Goal: Task Accomplishment & Management: Manage account settings

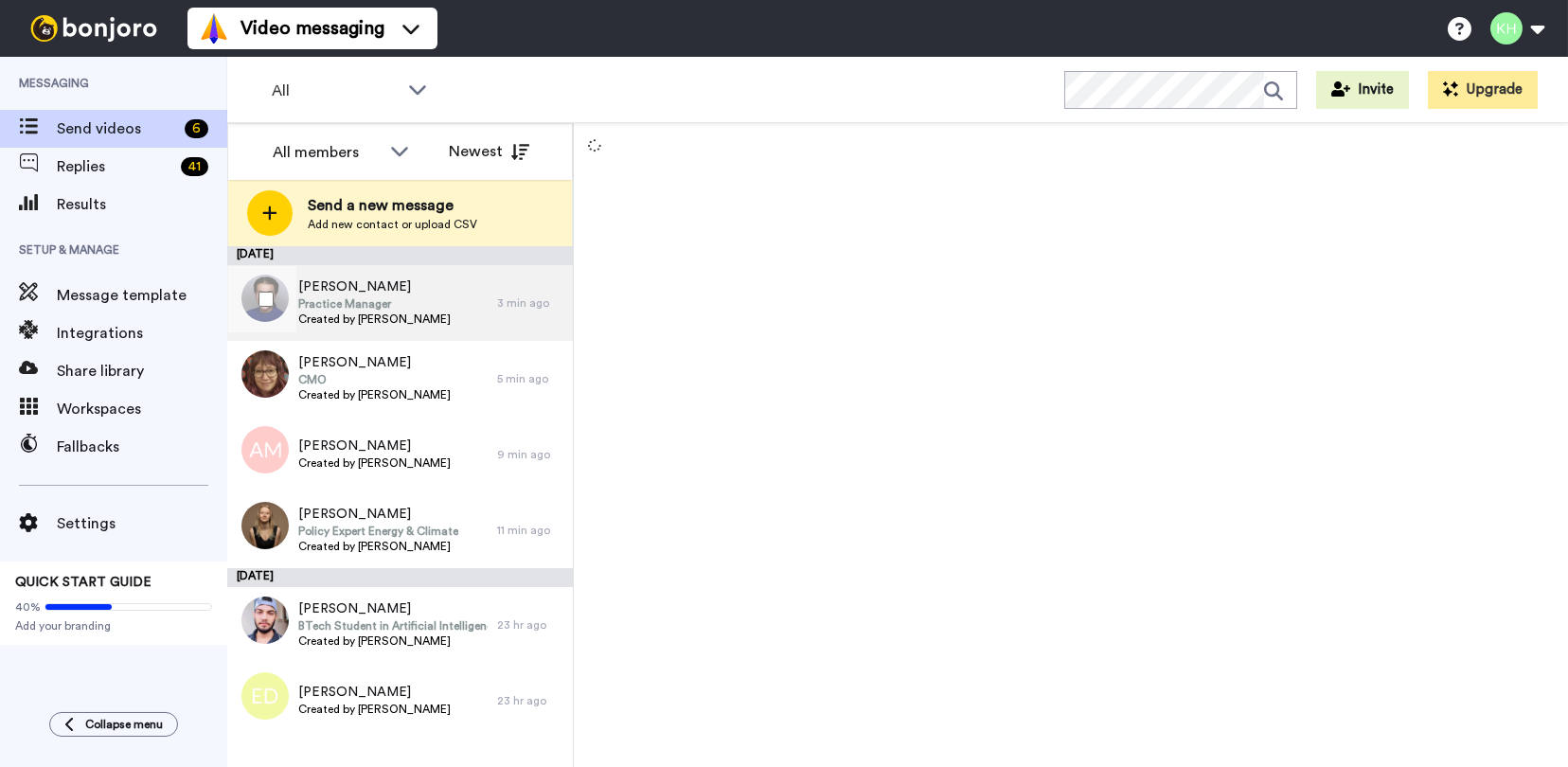
click at [404, 288] on span "[PERSON_NAME]" at bounding box center [374, 286] width 152 height 19
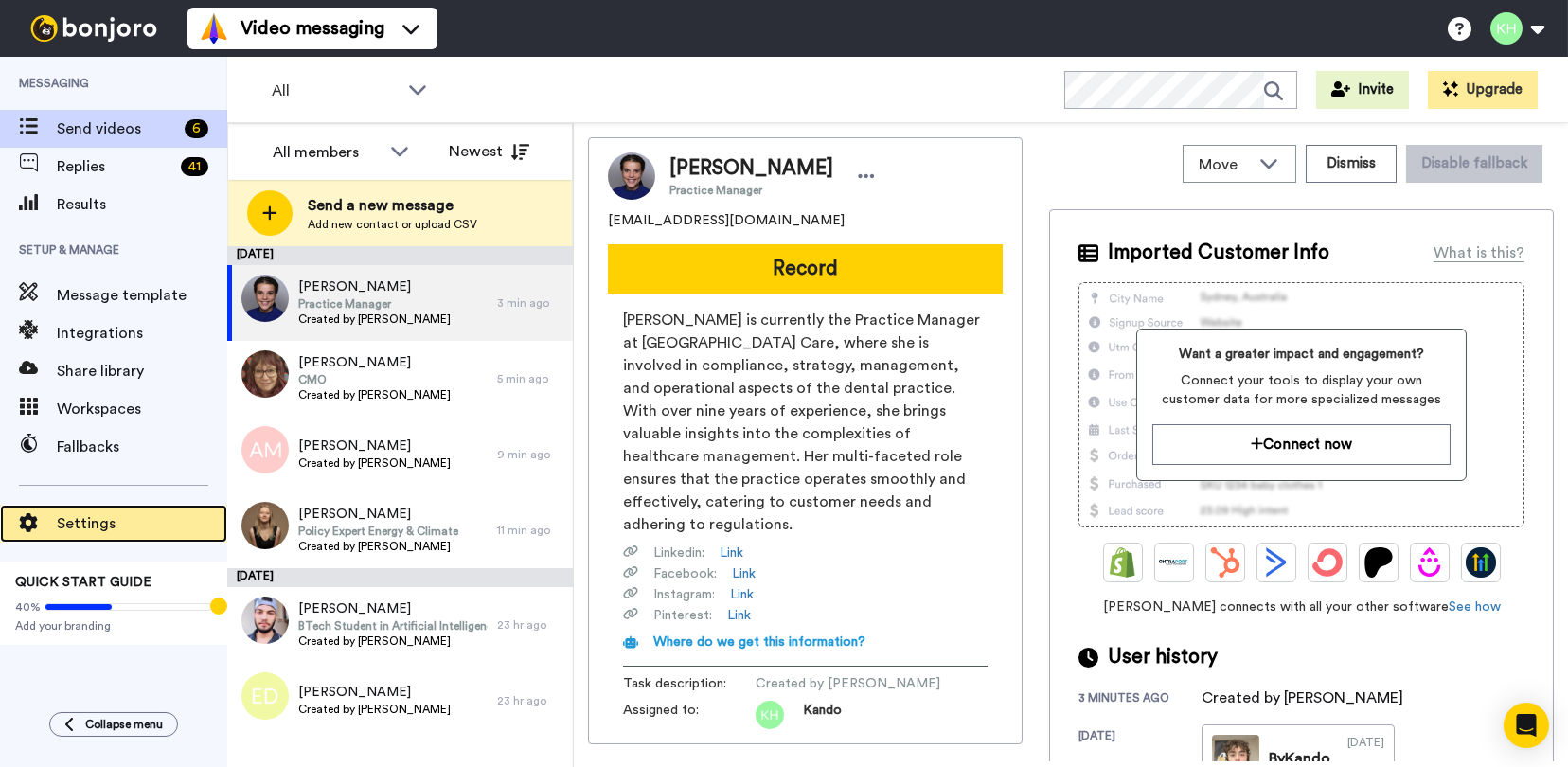
click at [79, 519] on span "Settings" at bounding box center [141, 523] width 170 height 23
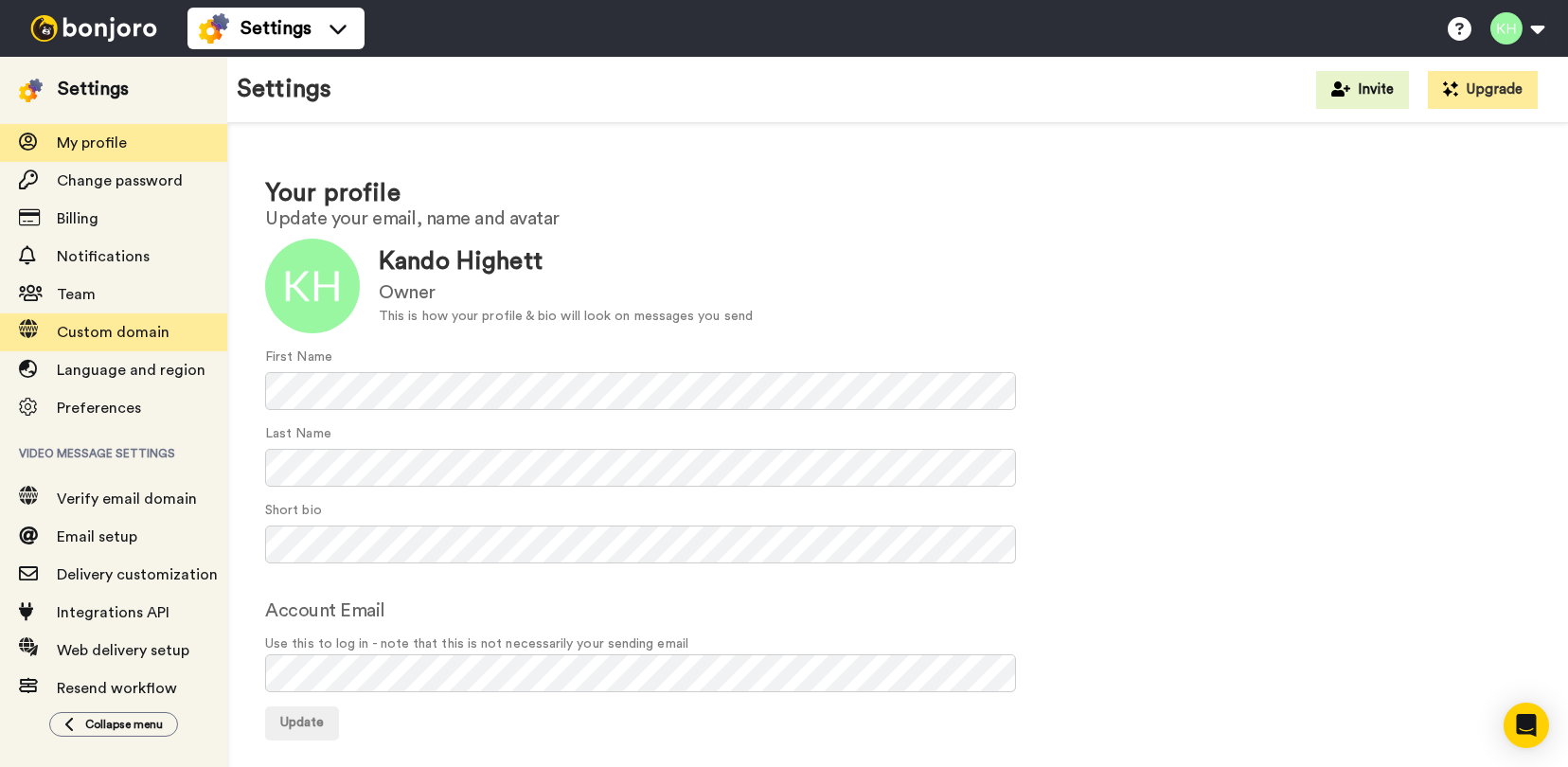
scroll to position [59, 0]
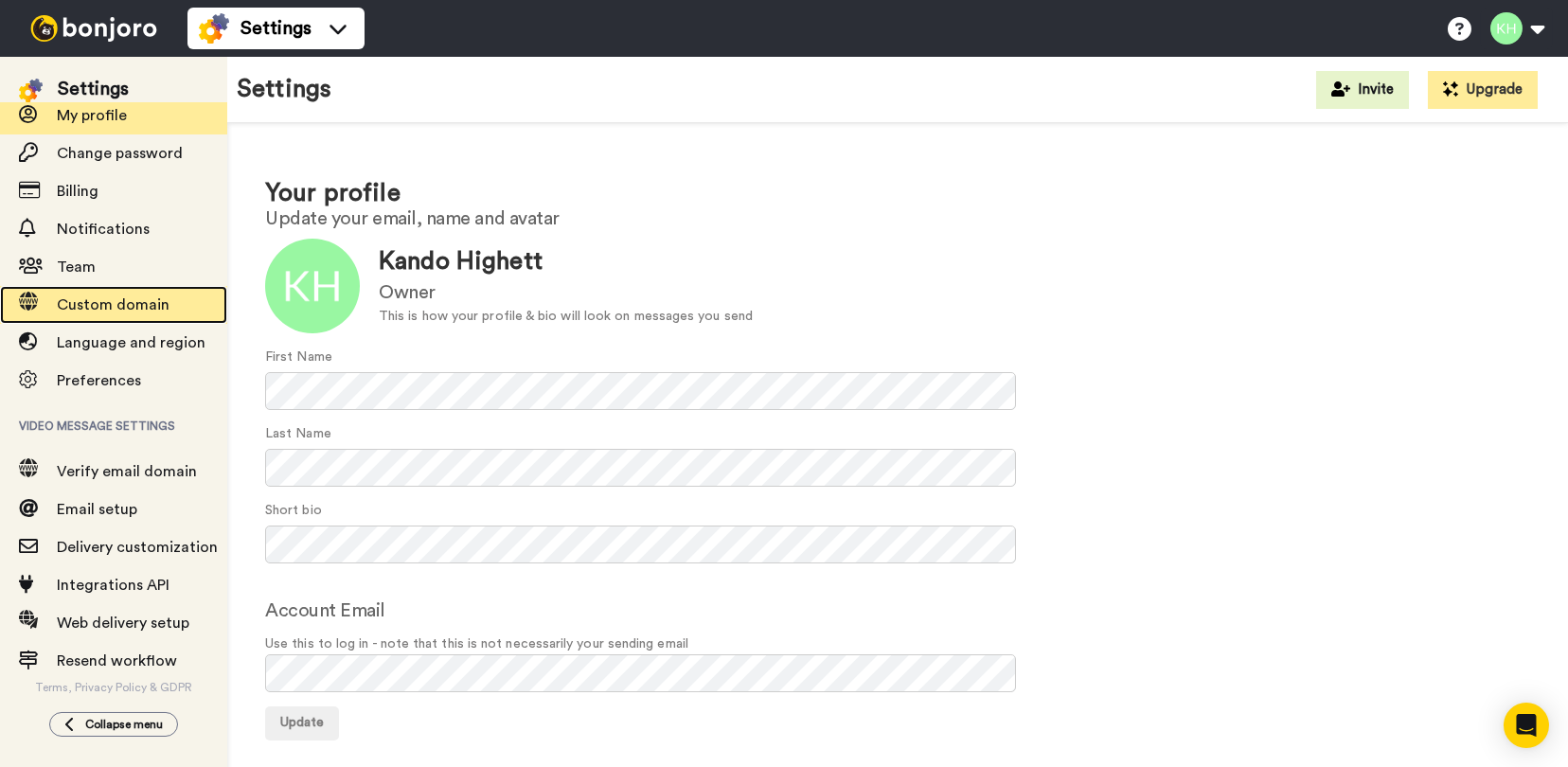
click at [164, 301] on span "Custom domain" at bounding box center [141, 305] width 170 height 23
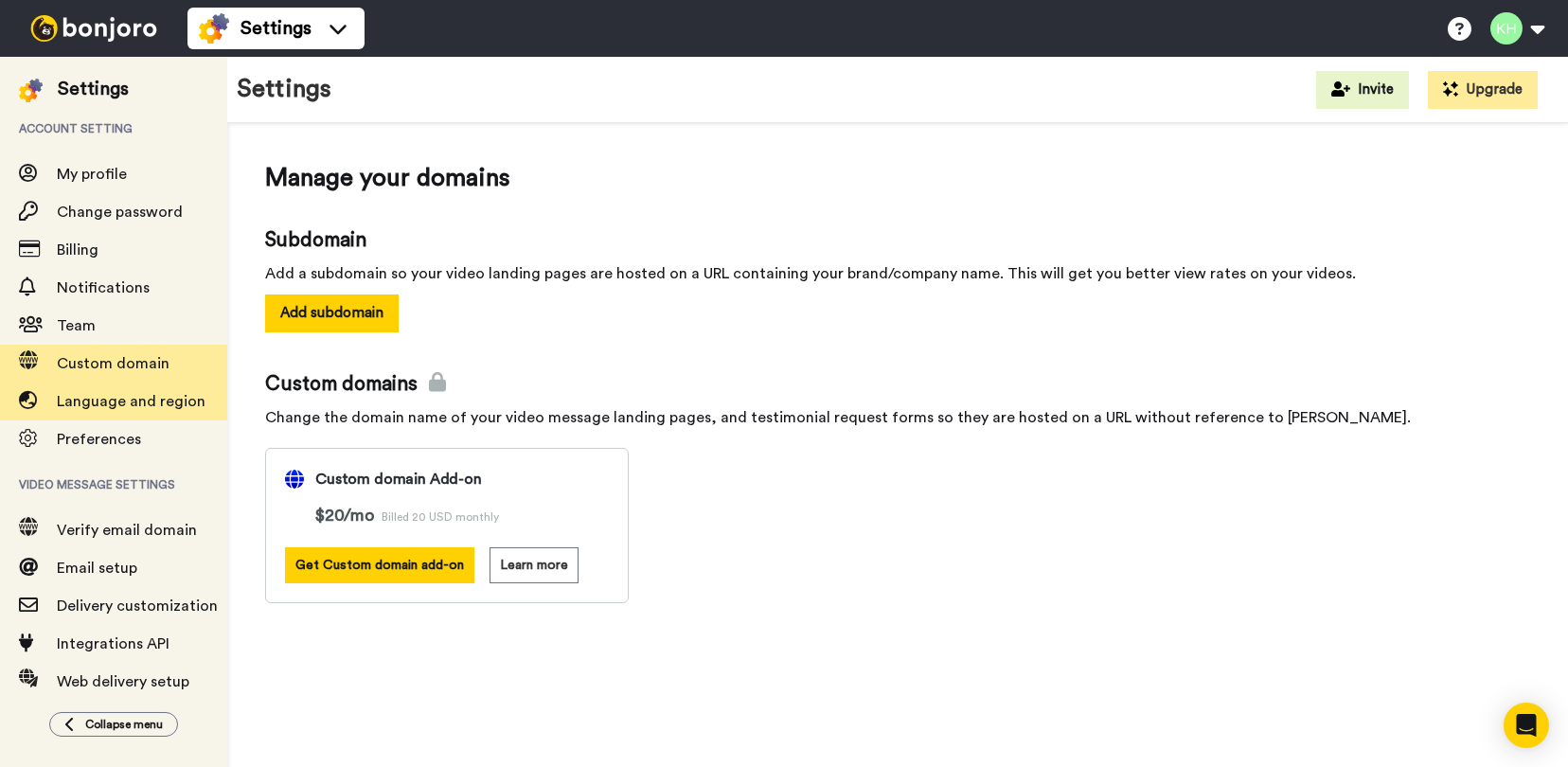
scroll to position [59, 0]
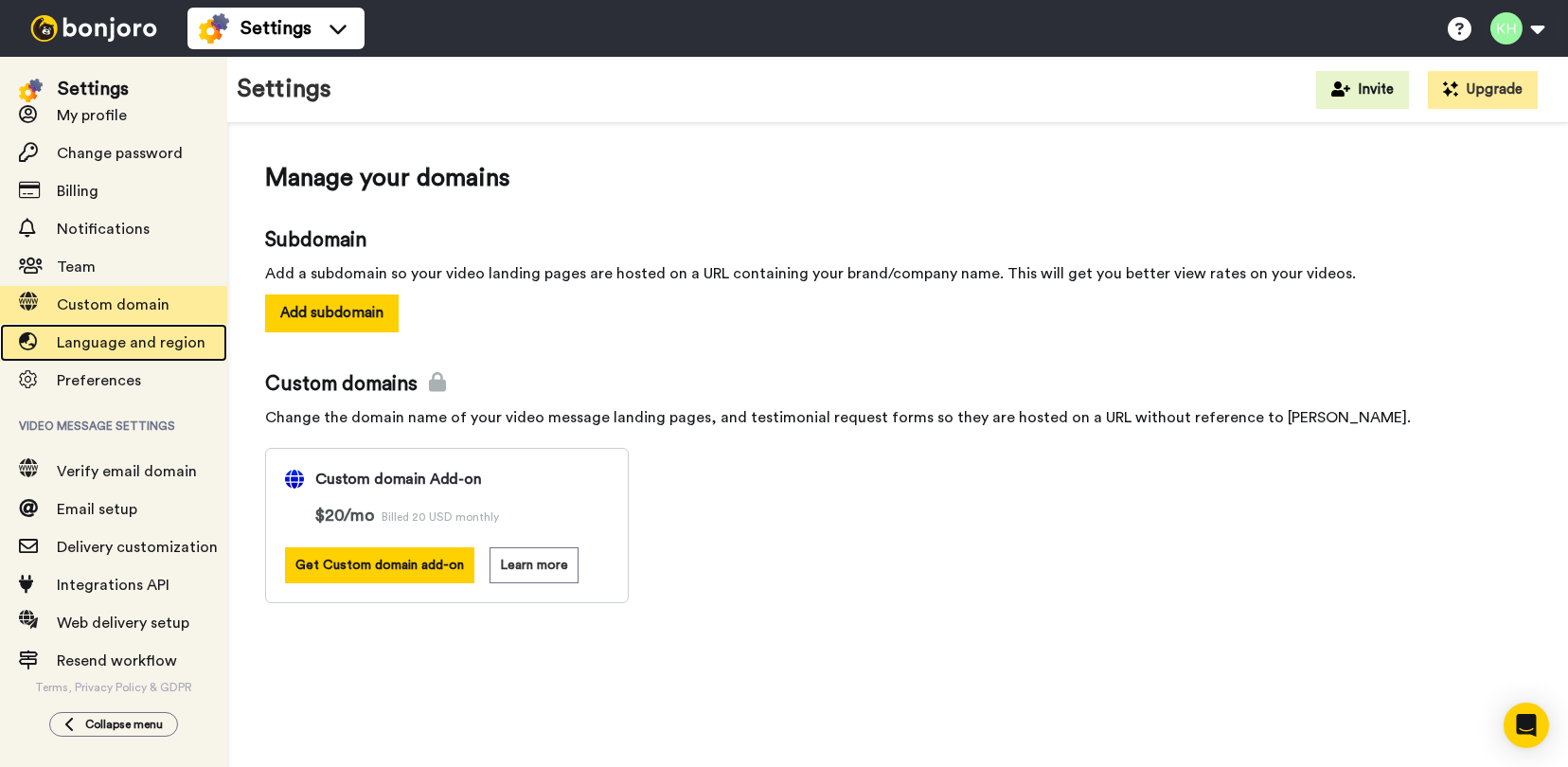
click at [164, 345] on span "Language and region" at bounding box center [131, 342] width 148 height 15
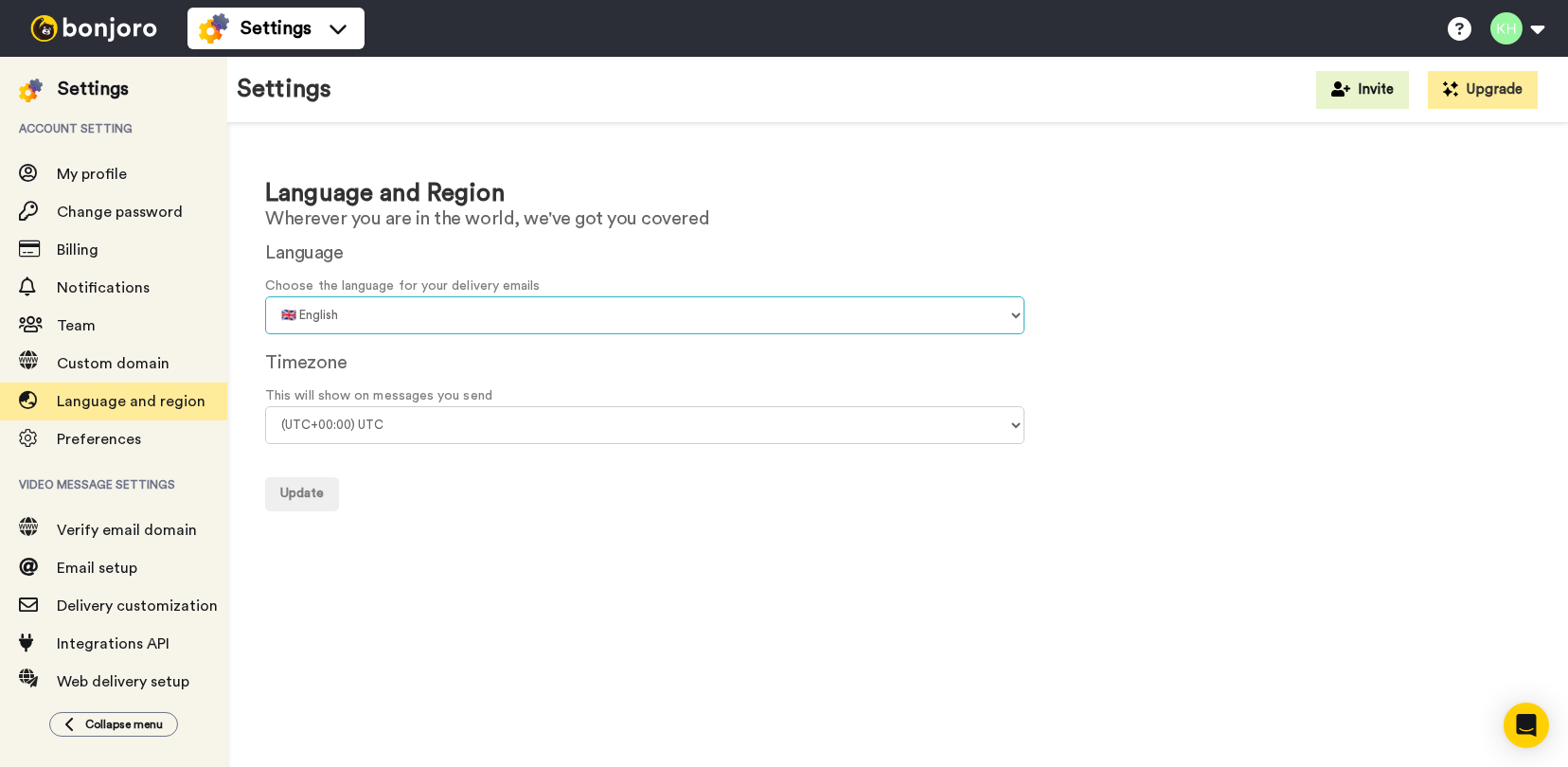
click at [402, 318] on select "🇨🇳 Chinese 🇨🇿 Czech 🇩🇰 Danish 🇳🇱 Dutch 🇬🇧 English 🇫🇮 Finnish 🇫🇷 French 🇩🇪 Germa…" at bounding box center [645, 315] width 759 height 38
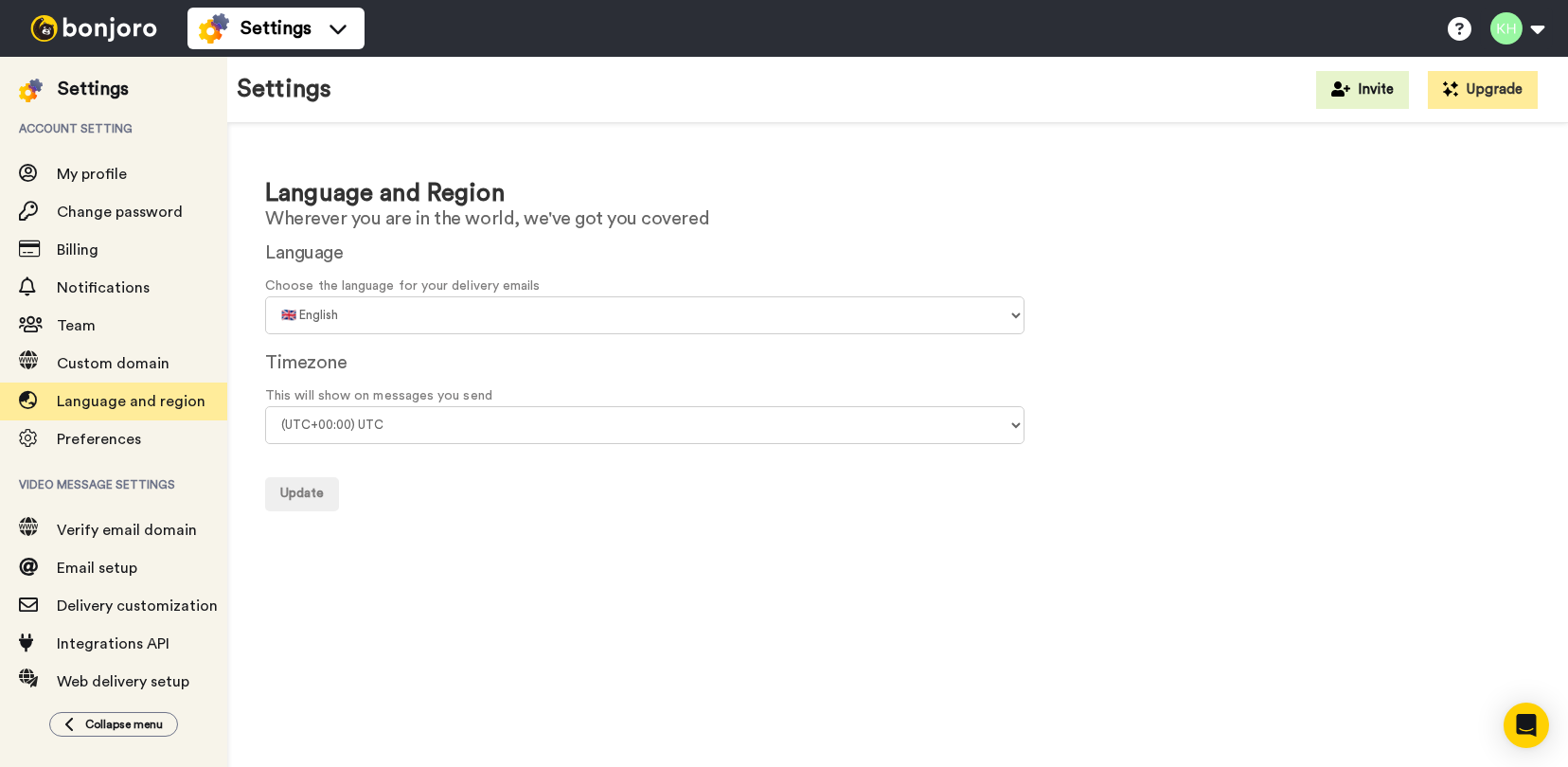
click at [474, 205] on h1 "Language and Region" at bounding box center [897, 194] width 1264 height 28
click at [404, 414] on select "(UTC-11:00) Midway Island (UTC-11:00) Samoa (UTC-10:00) Hawaii (UTC-09:00) Alas…" at bounding box center [645, 425] width 759 height 38
select select "Australia/Melbourne"
click at [265, 406] on select "(UTC-11:00) Midway Island (UTC-11:00) Samoa (UTC-10:00) Hawaii (UTC-09:00) Alas…" at bounding box center [645, 425] width 759 height 38
click at [303, 491] on span "Update" at bounding box center [302, 492] width 44 height 13
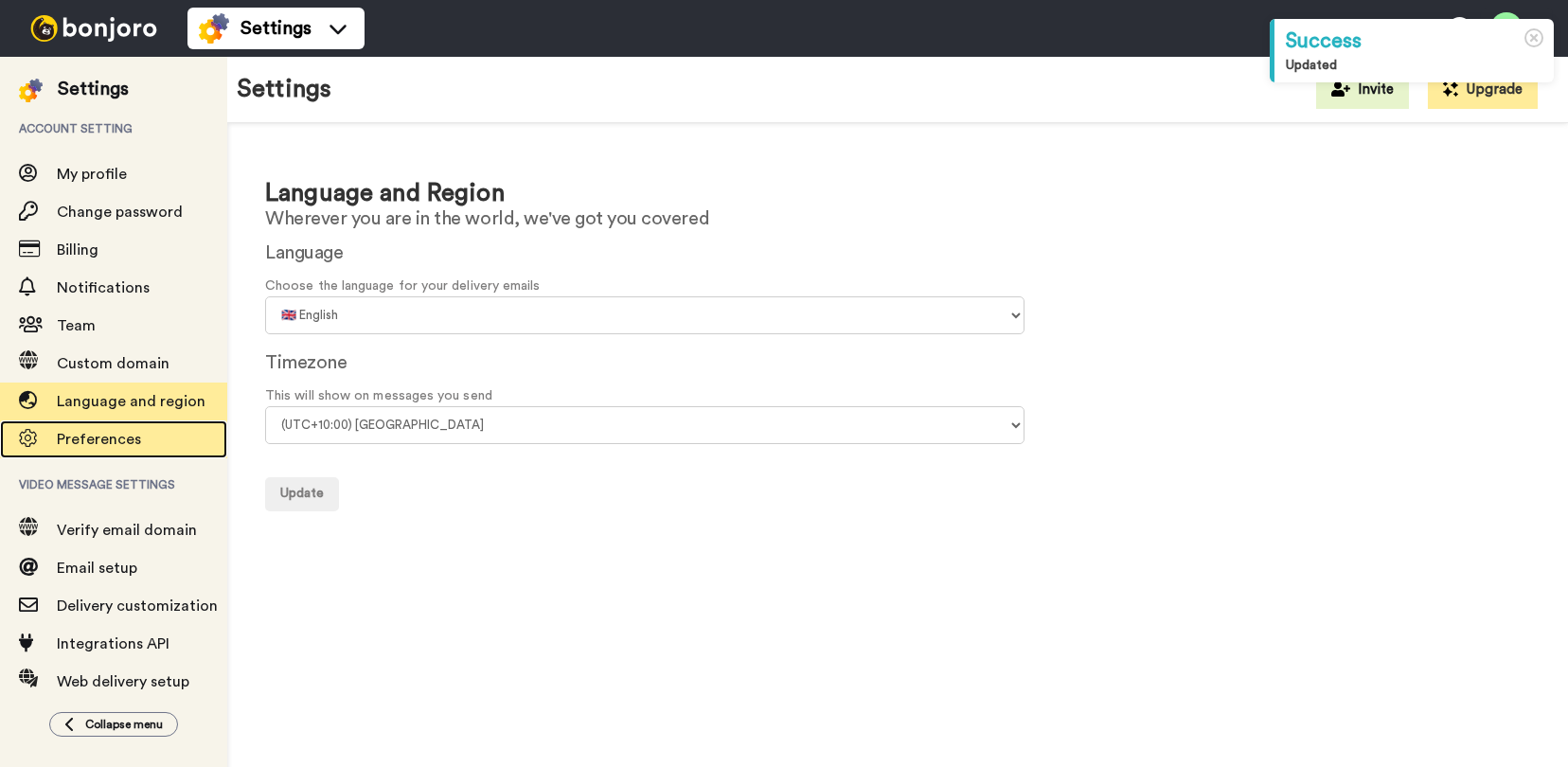
scroll to position [59, 0]
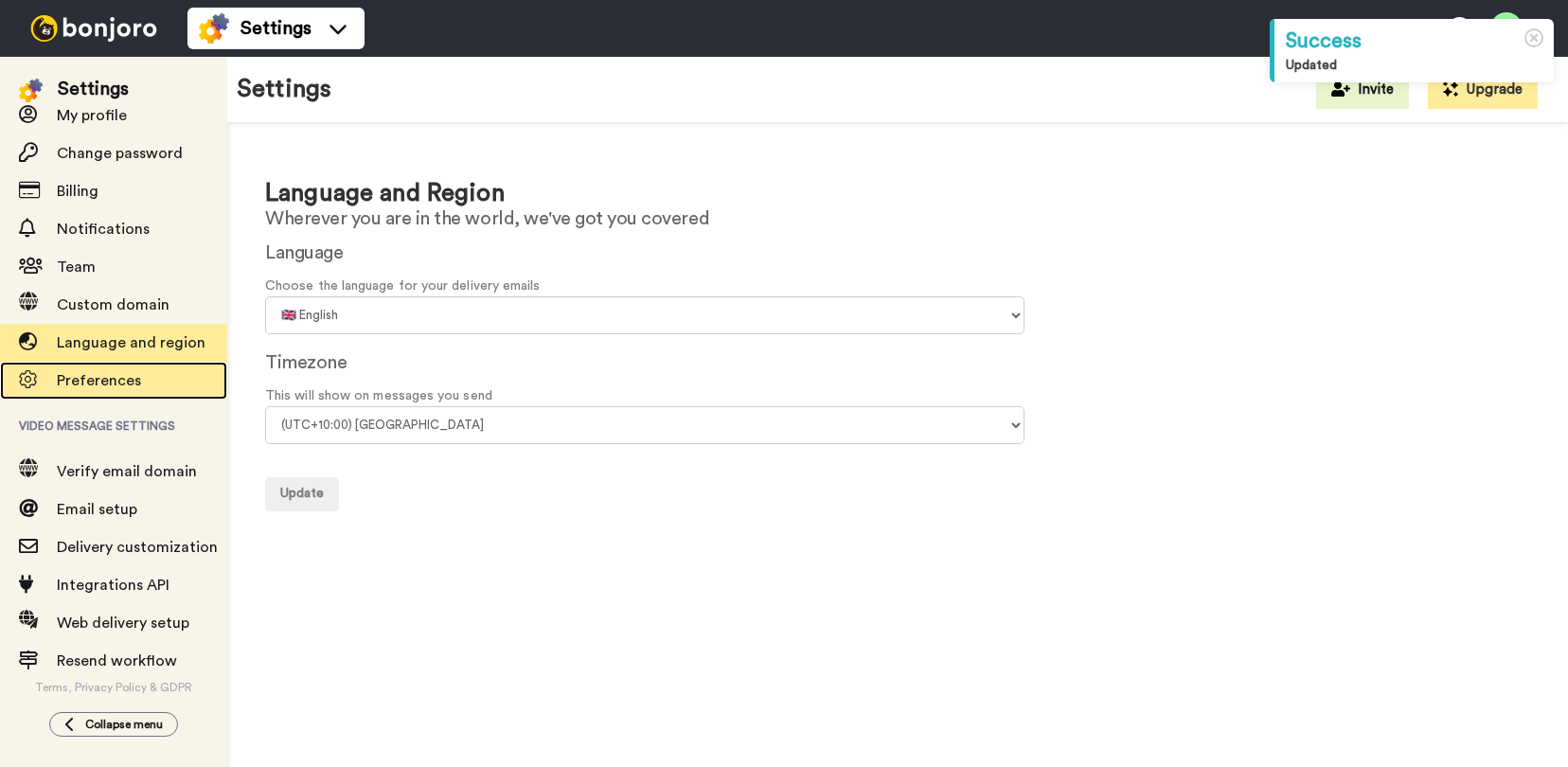
click at [124, 384] on span "Preferences" at bounding box center [99, 380] width 85 height 15
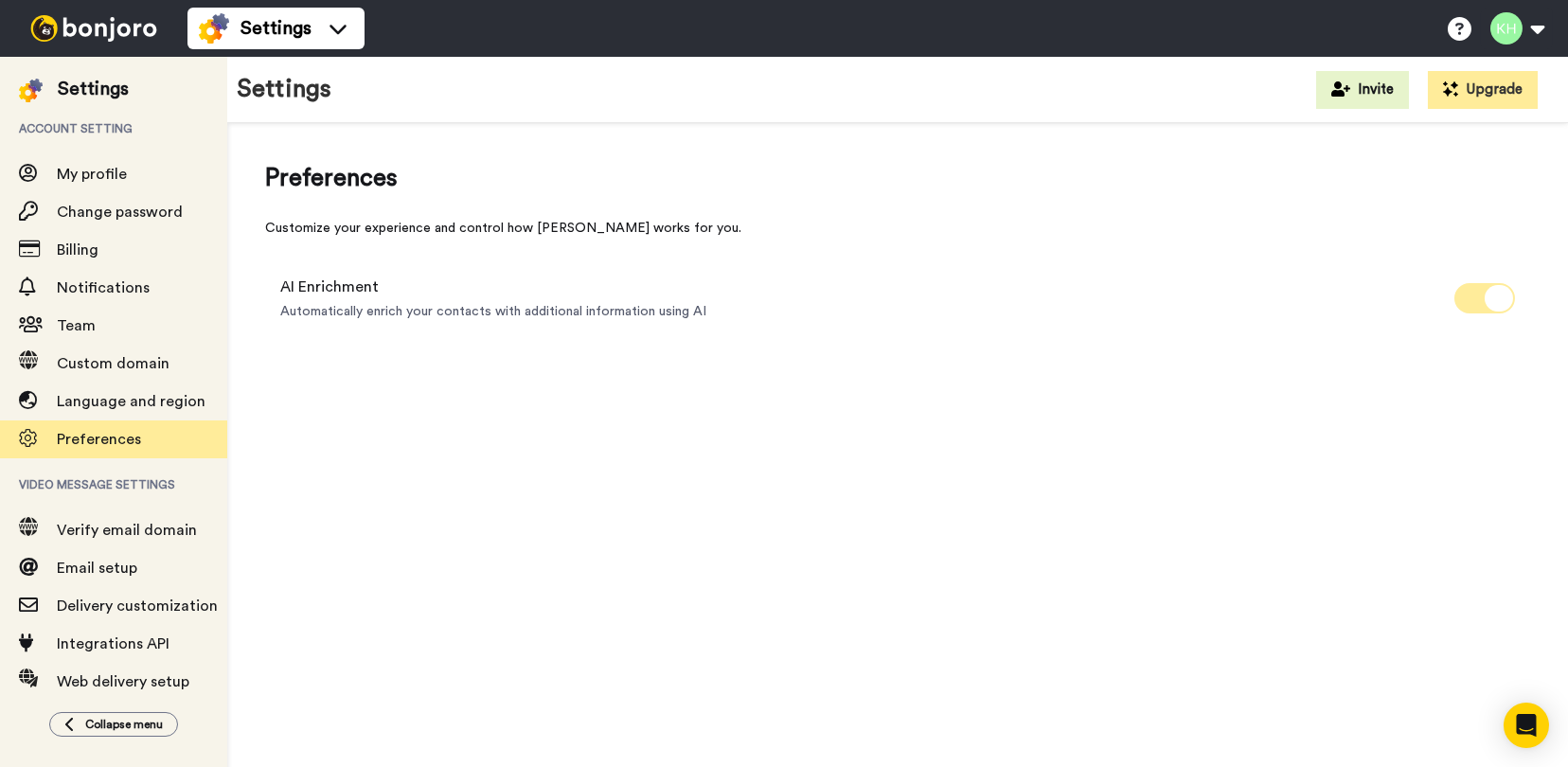
click at [1472, 304] on span at bounding box center [1484, 298] width 61 height 30
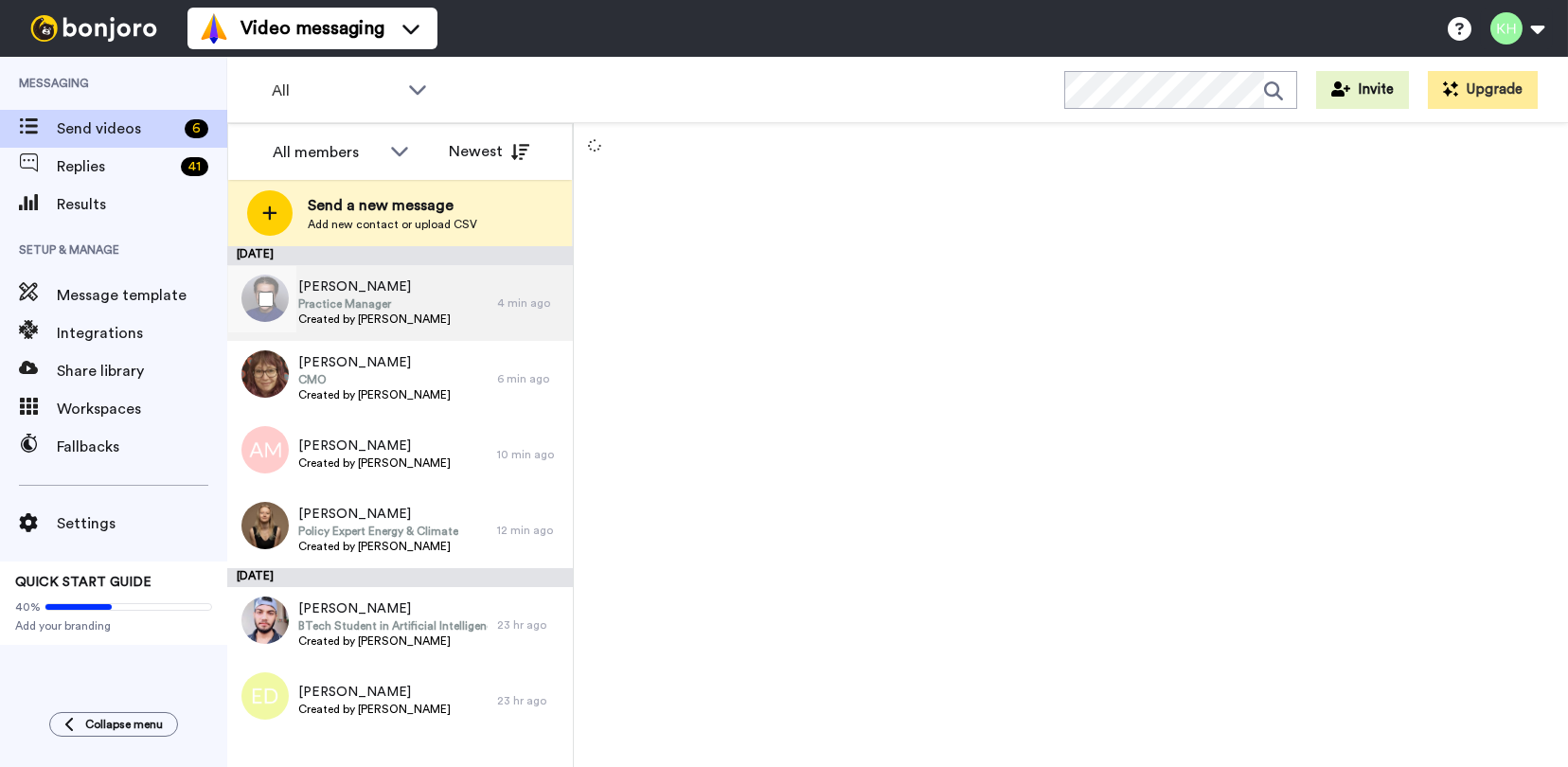
click at [399, 287] on span "Olivia De La Haye" at bounding box center [374, 286] width 152 height 19
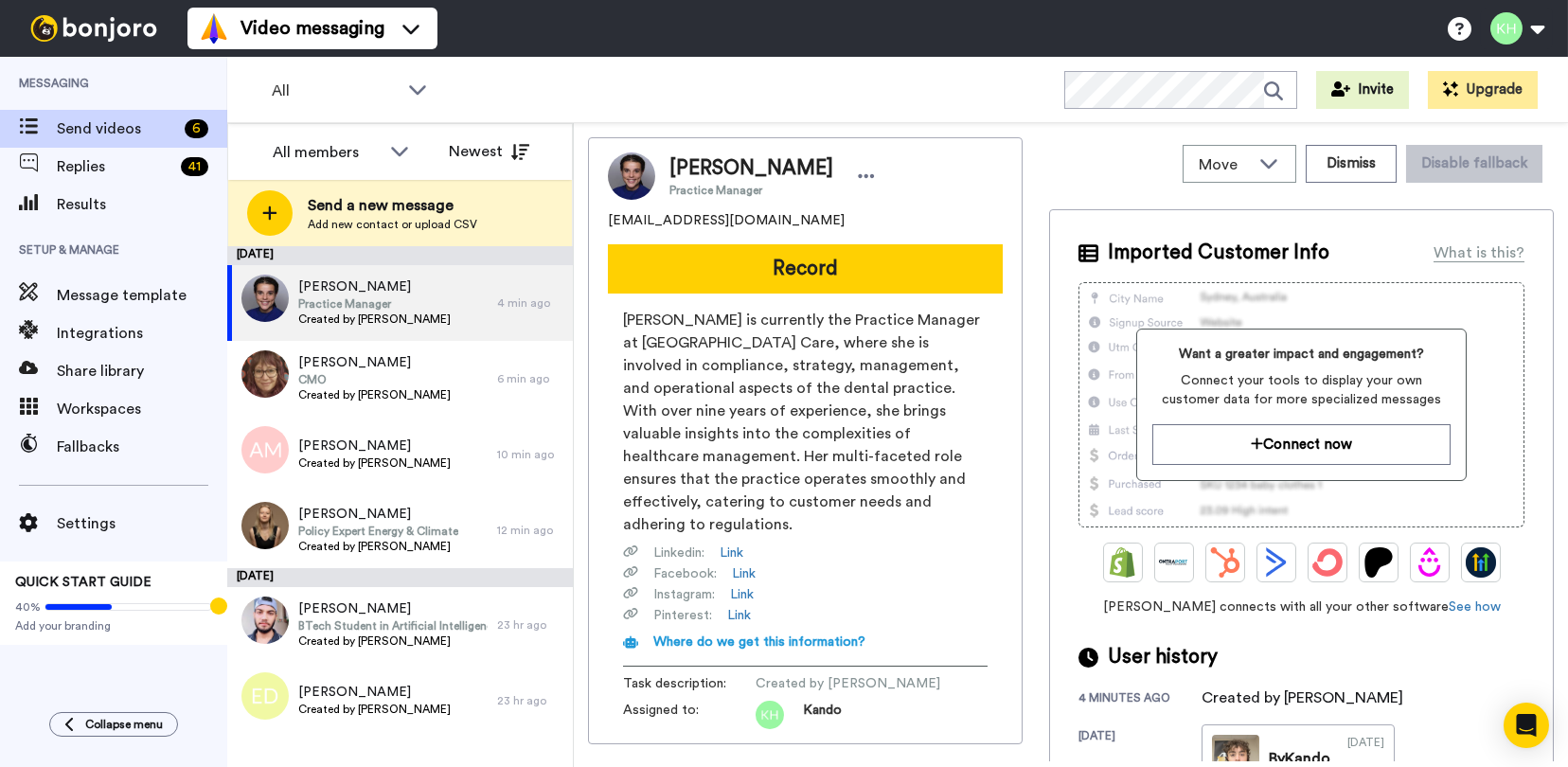
click at [876, 175] on div "Olivia De La Haye Practice Manager" at bounding box center [805, 176] width 394 height 48
click at [859, 179] on icon at bounding box center [866, 175] width 17 height 19
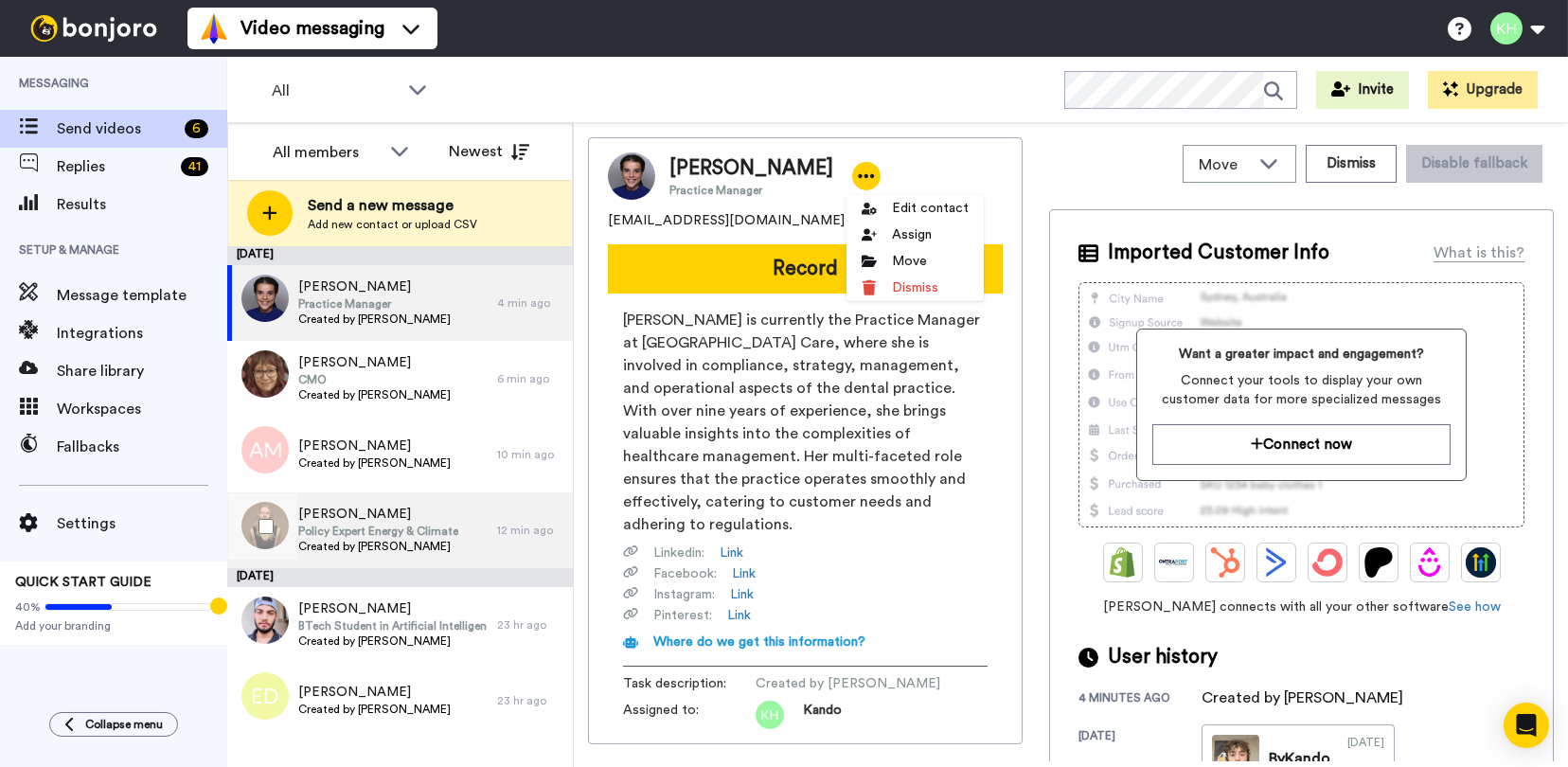
click at [423, 511] on span "[PERSON_NAME]" at bounding box center [378, 513] width 160 height 19
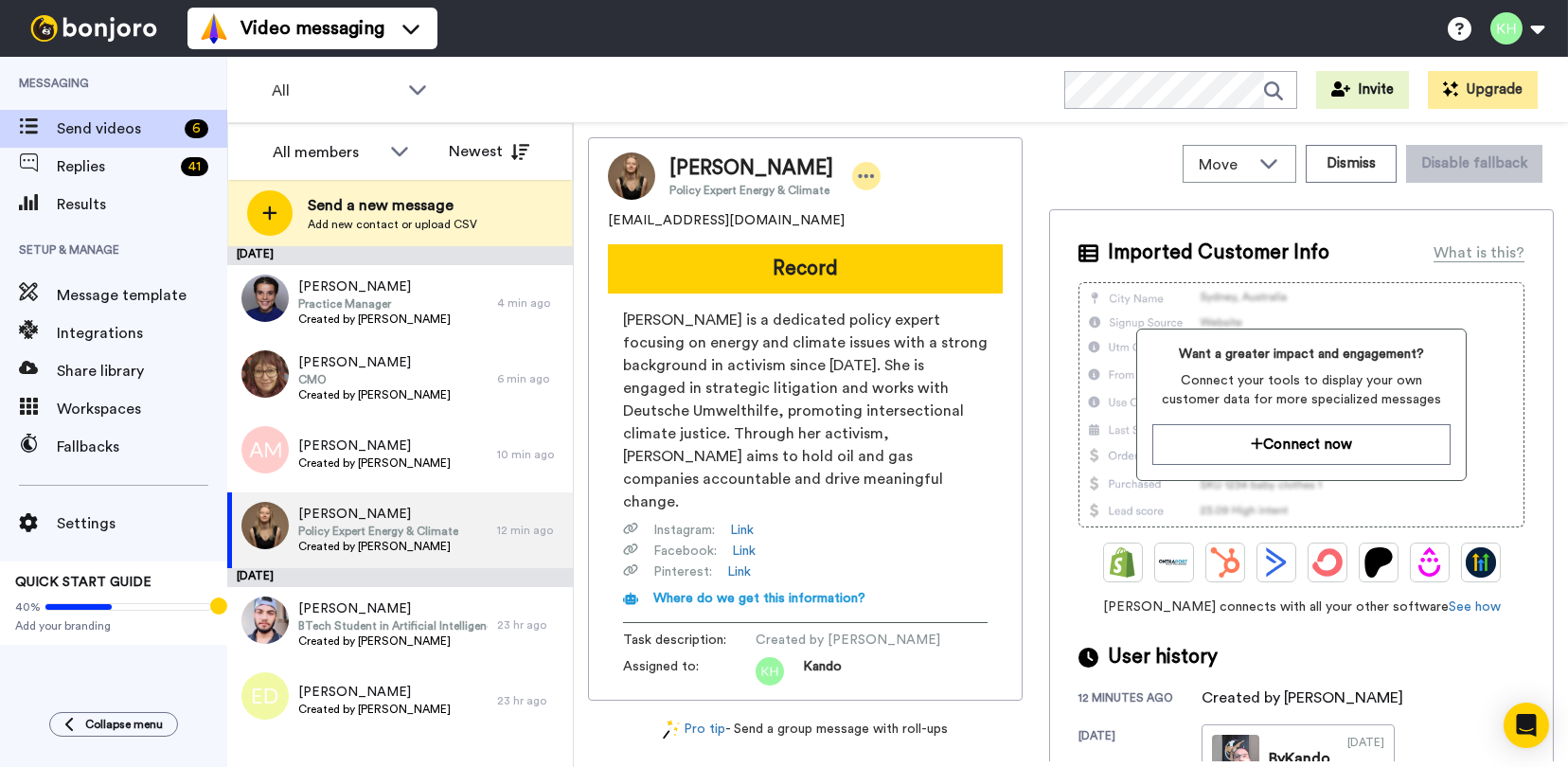
click at [858, 177] on icon at bounding box center [866, 175] width 17 height 19
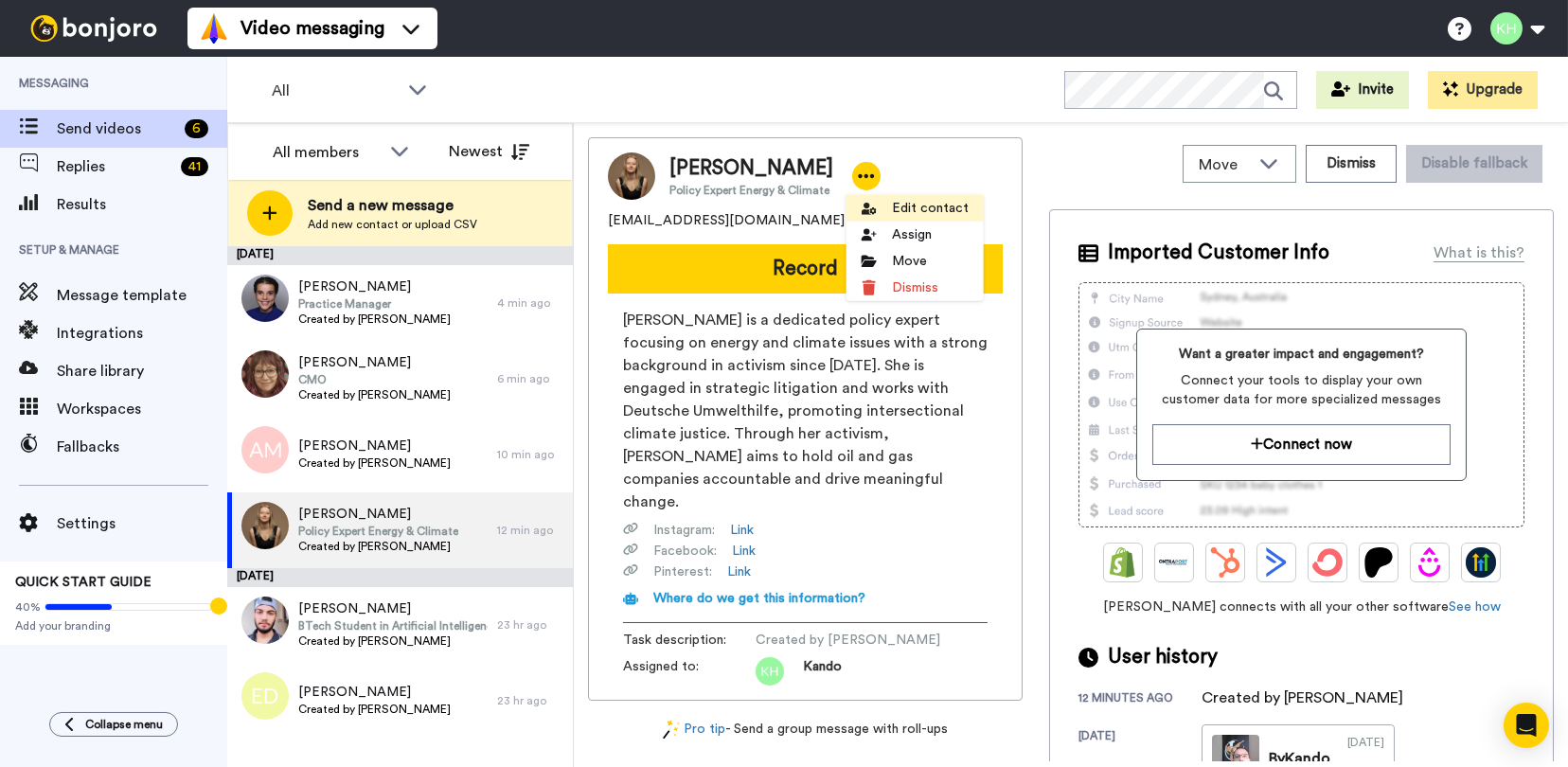
click at [924, 211] on li "Edit contact" at bounding box center [915, 208] width 137 height 27
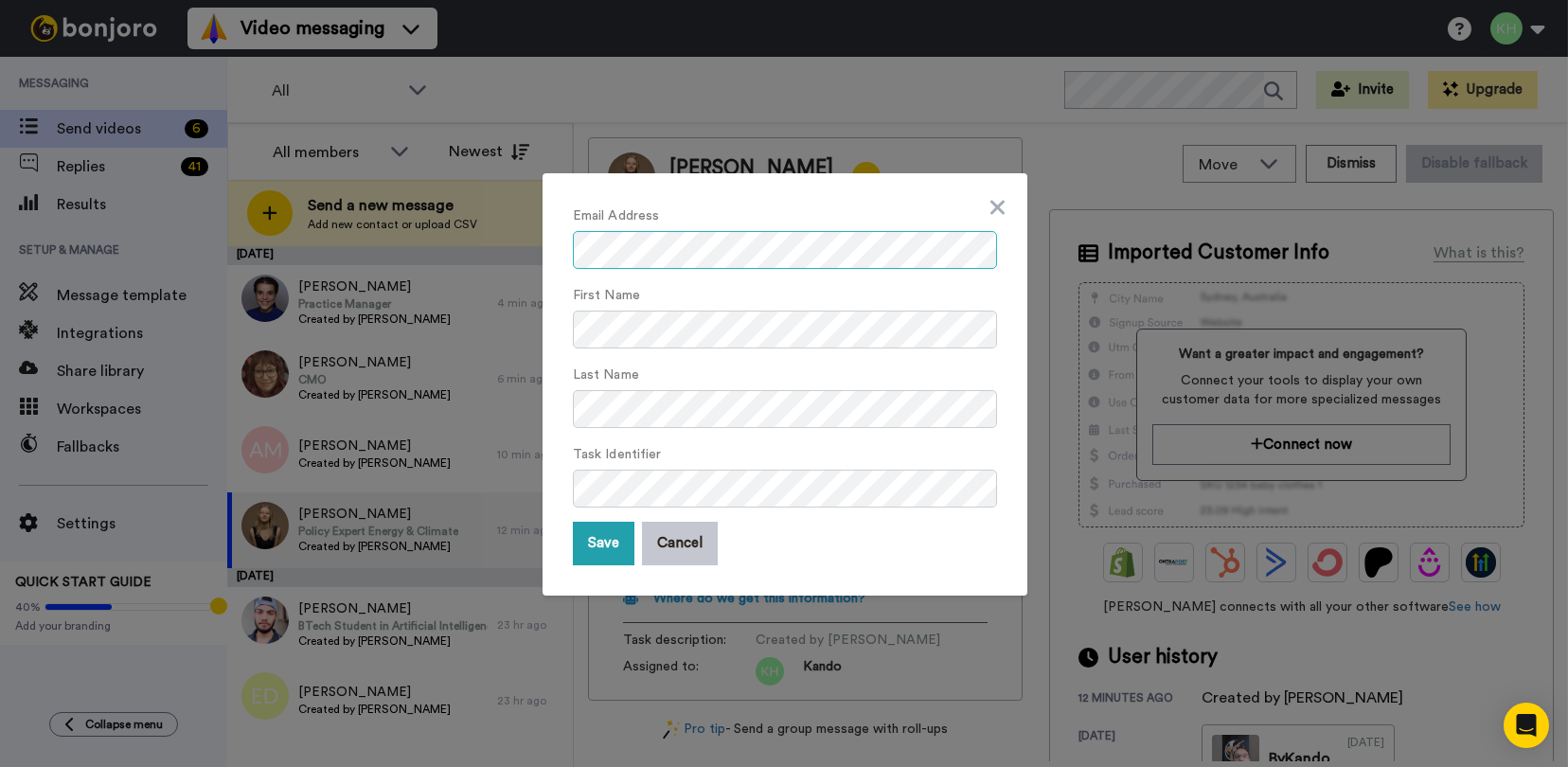
click at [542, 251] on div "Email Address First Name Last Name Task Identifier Save Cancel" at bounding box center [784, 384] width 485 height 422
click at [688, 534] on button "Cancel" at bounding box center [679, 544] width 76 height 44
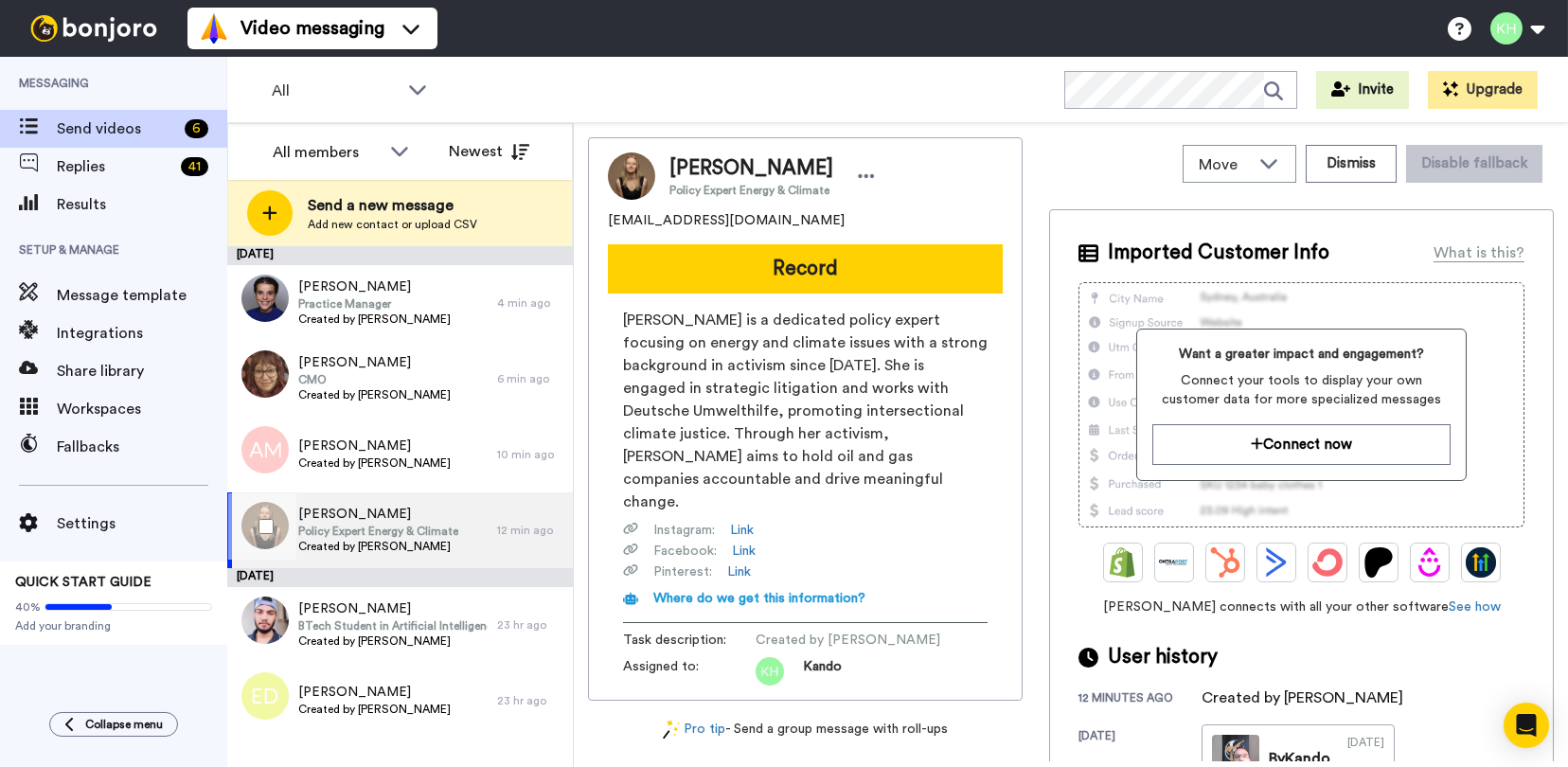
click at [529, 515] on div "Clara Winkler Policy Expert Energy & Climate Created by Kando Highett 12 min ago" at bounding box center [399, 530] width 346 height 76
click at [1340, 161] on button "Dismiss" at bounding box center [1350, 163] width 91 height 38
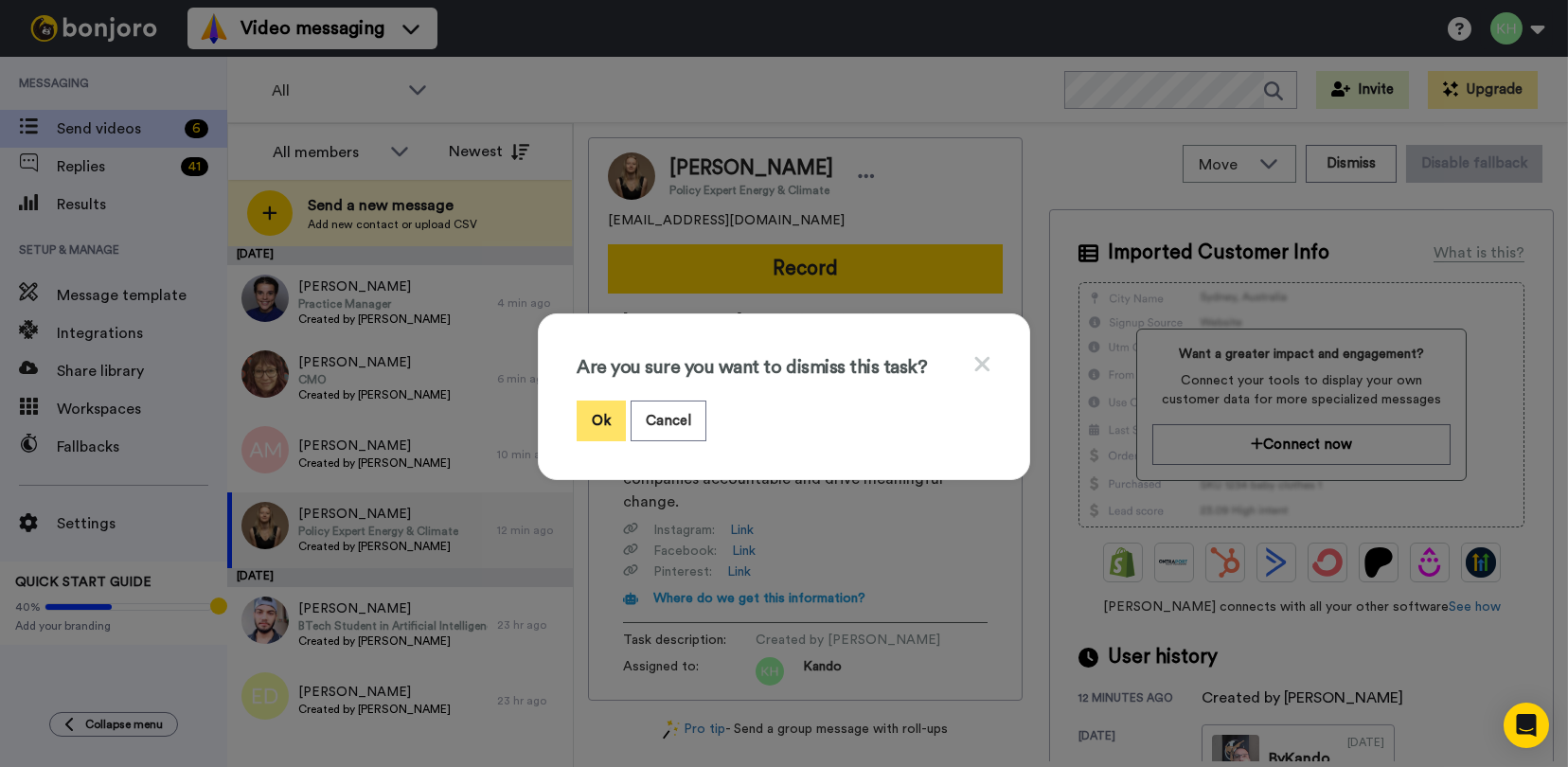
click at [577, 424] on button "Ok" at bounding box center [601, 420] width 49 height 41
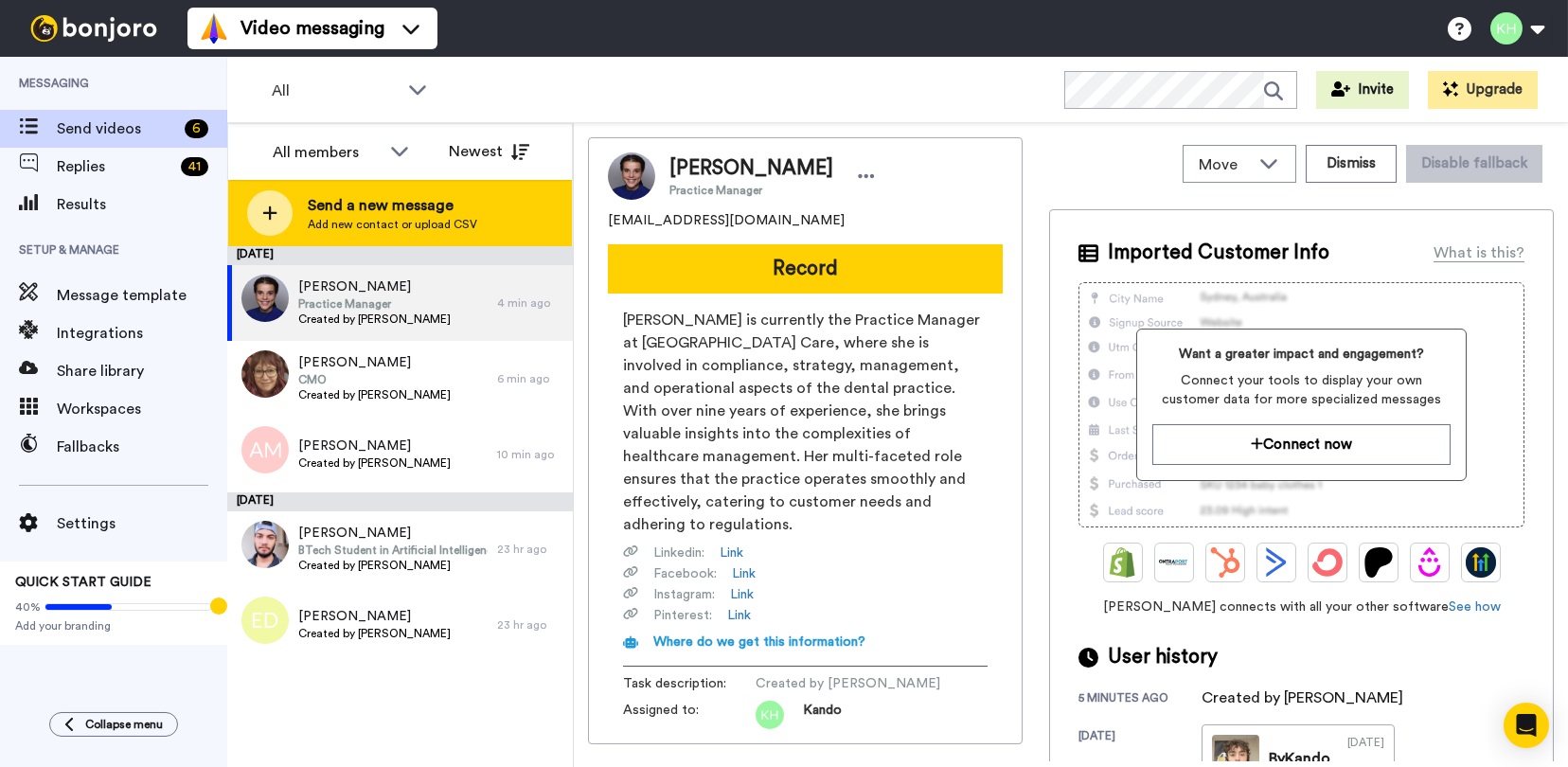
click at [431, 198] on span "Send a new message" at bounding box center [392, 205] width 169 height 23
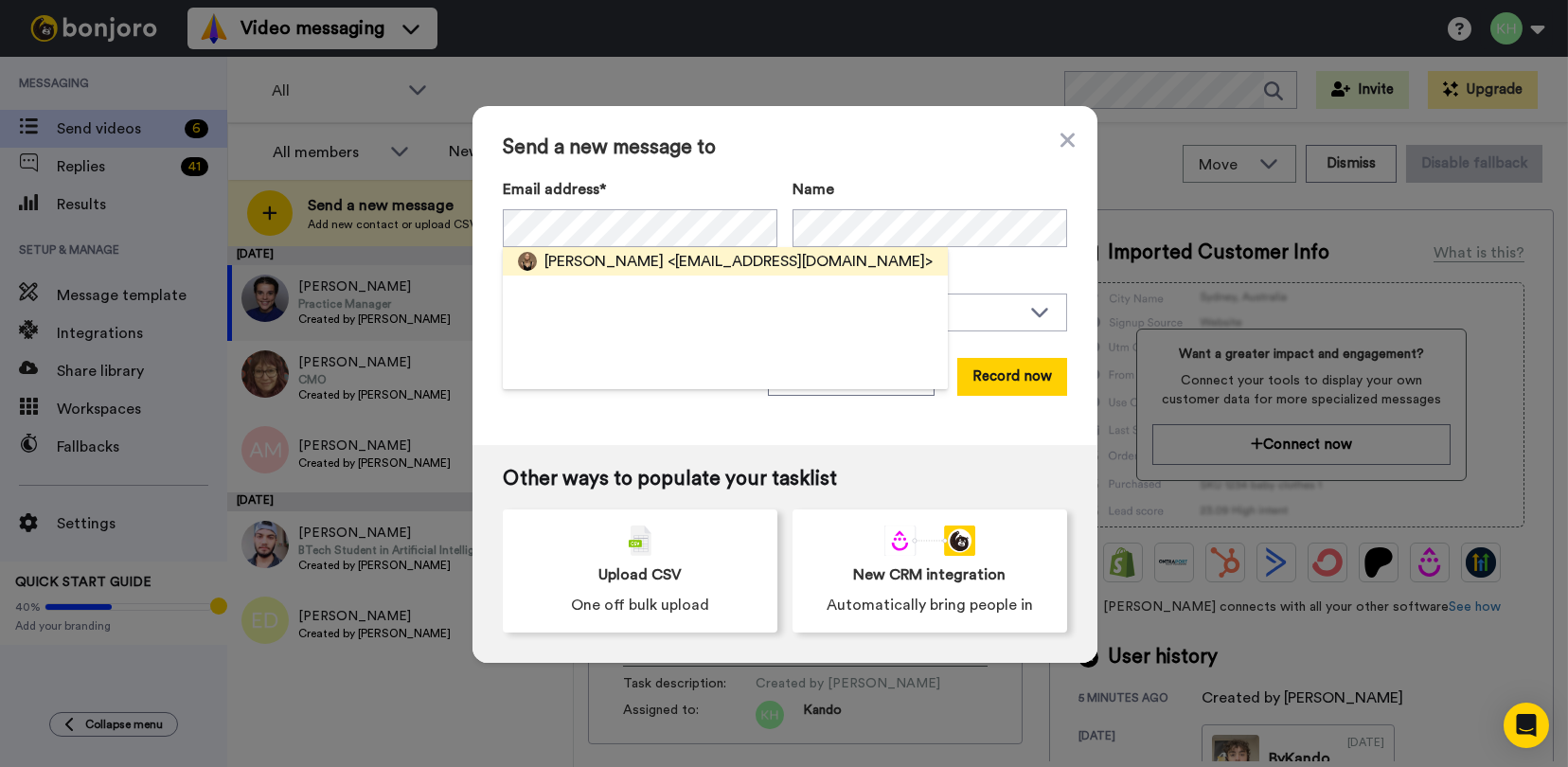
click at [576, 255] on span "[PERSON_NAME]" at bounding box center [604, 261] width 120 height 23
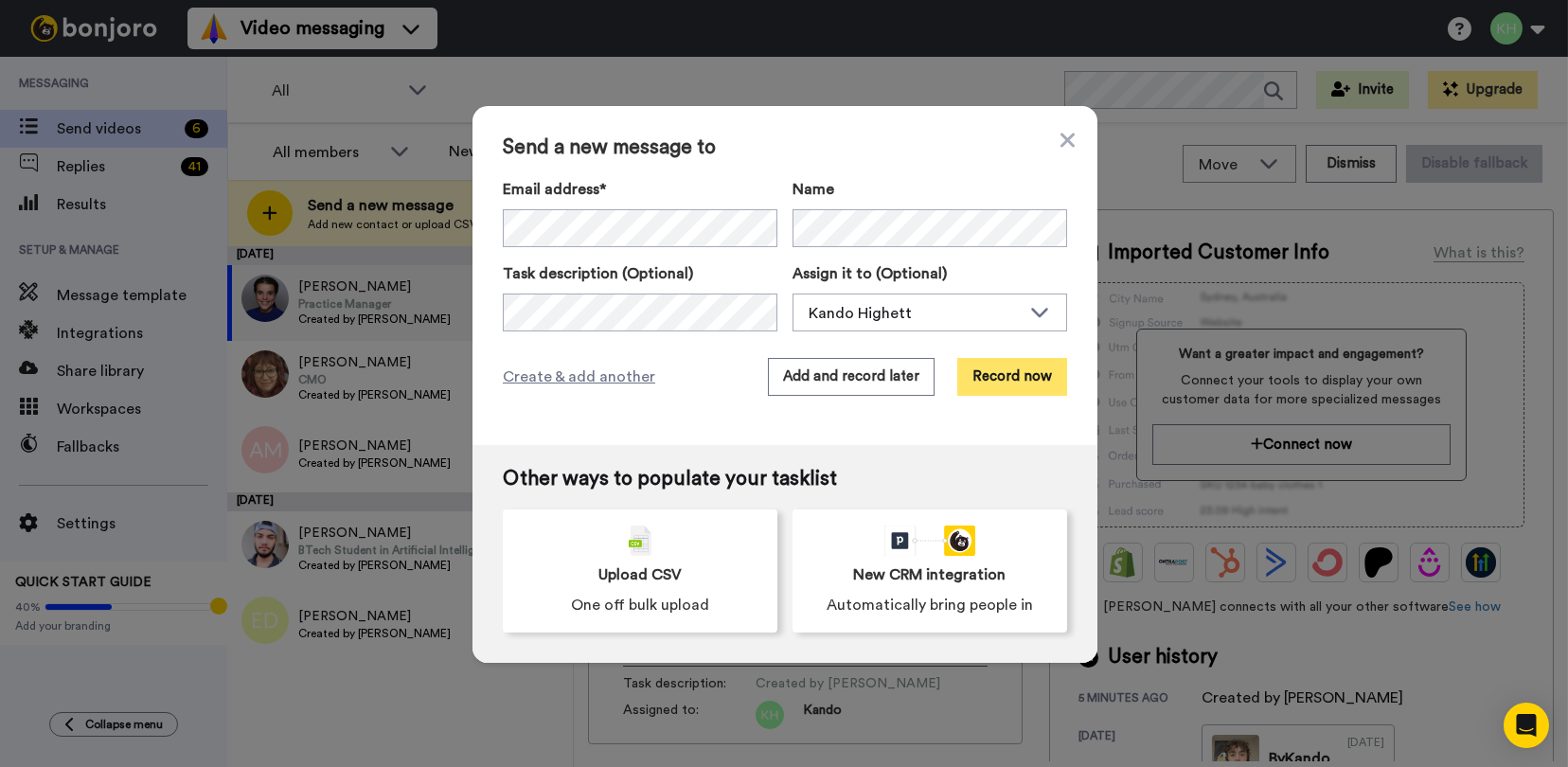
click at [987, 384] on button "Record now" at bounding box center [1012, 377] width 110 height 38
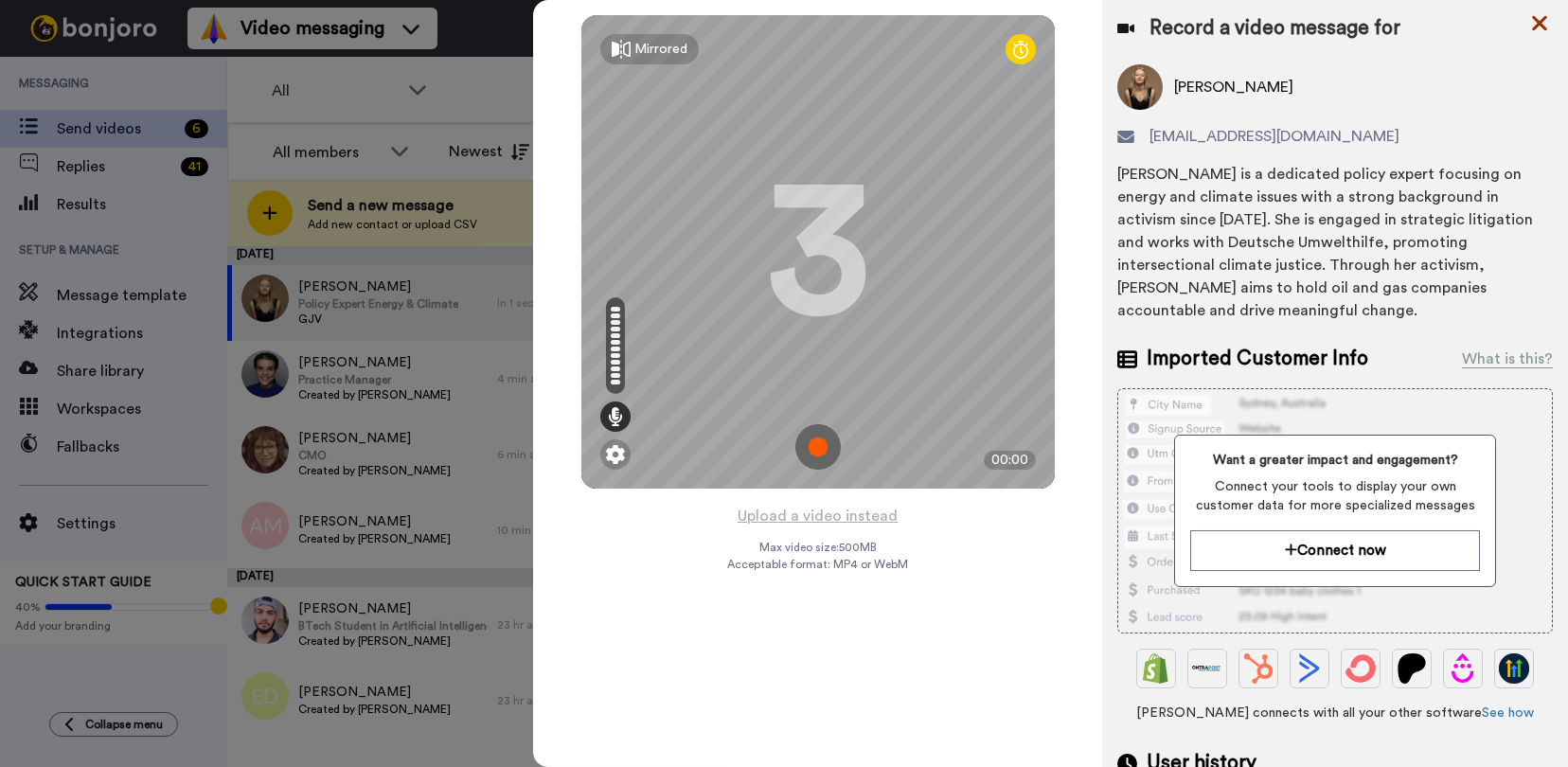
click at [1544, 23] on icon at bounding box center [1539, 23] width 19 height 24
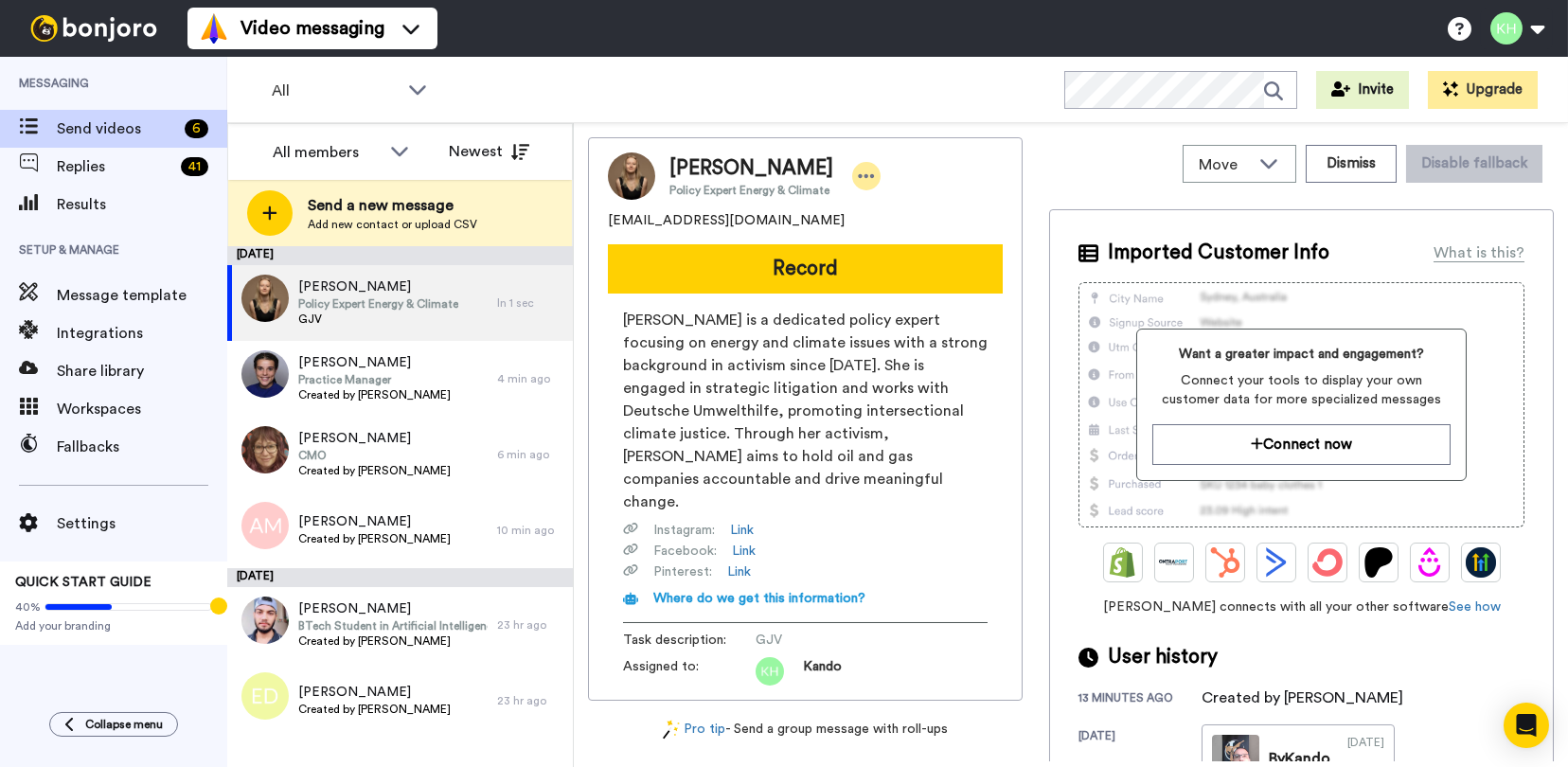
click at [865, 179] on icon at bounding box center [866, 175] width 17 height 19
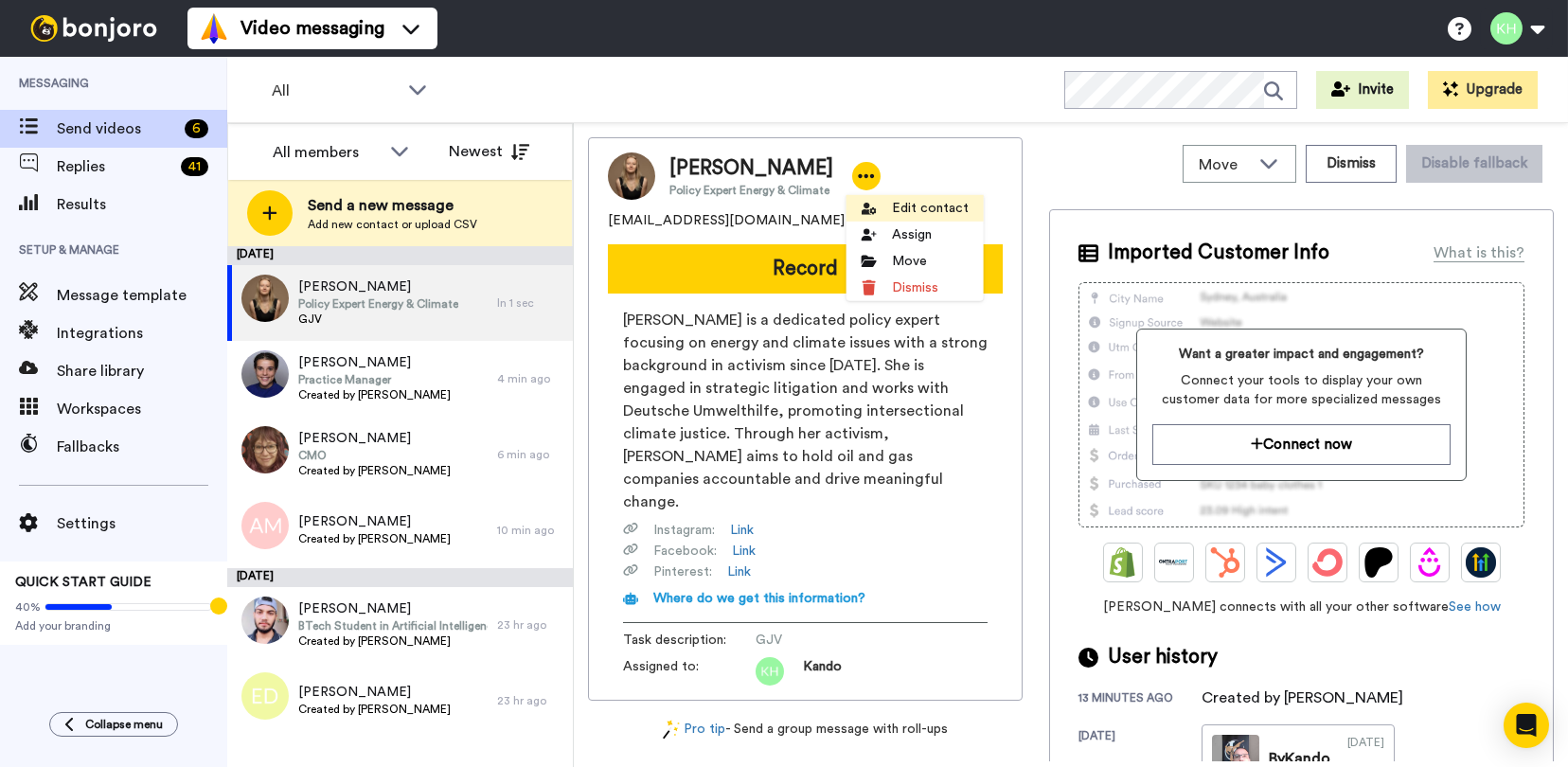
click at [892, 201] on li "Edit contact" at bounding box center [915, 208] width 137 height 27
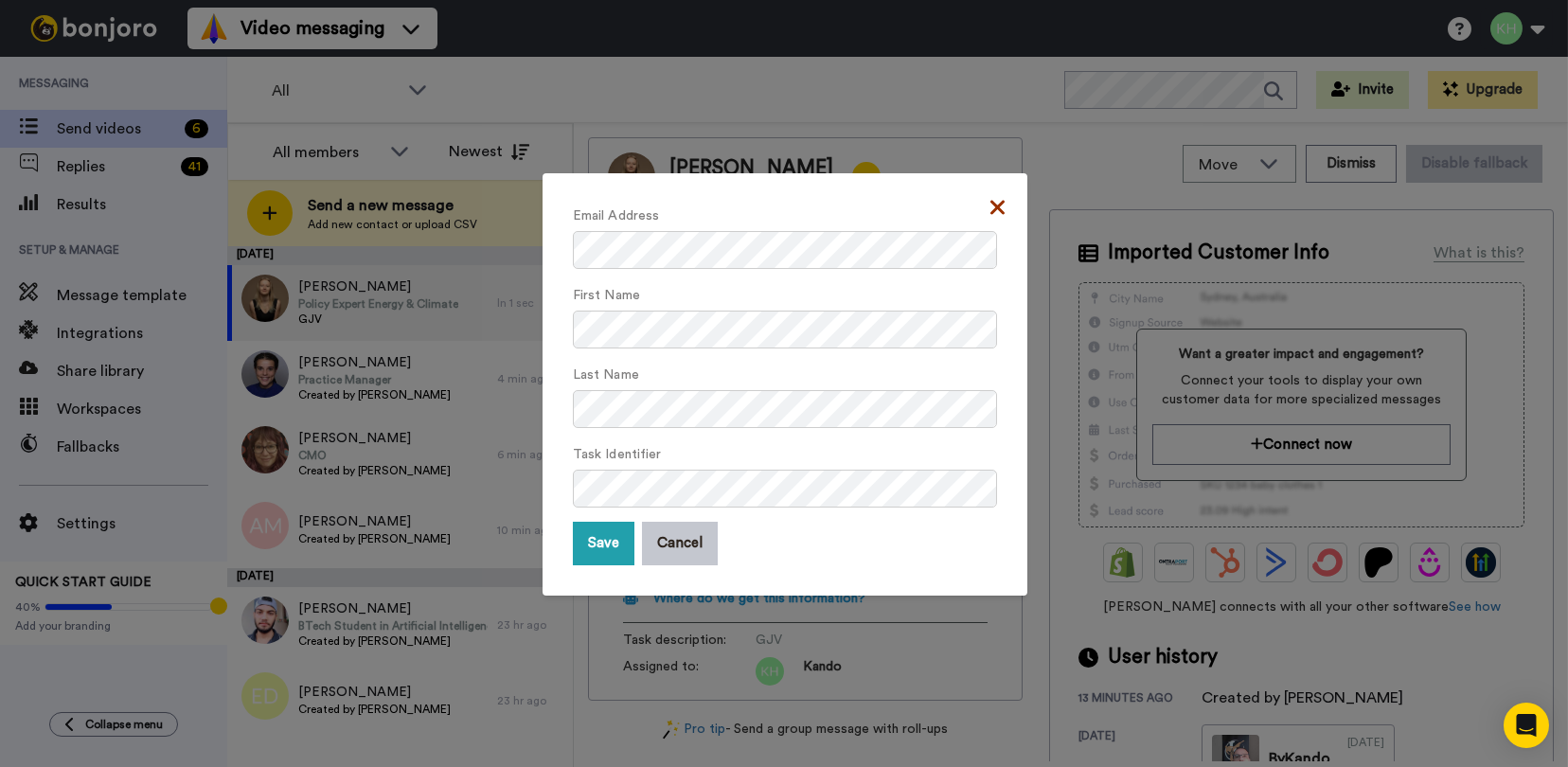
click at [990, 206] on icon at bounding box center [997, 207] width 14 height 23
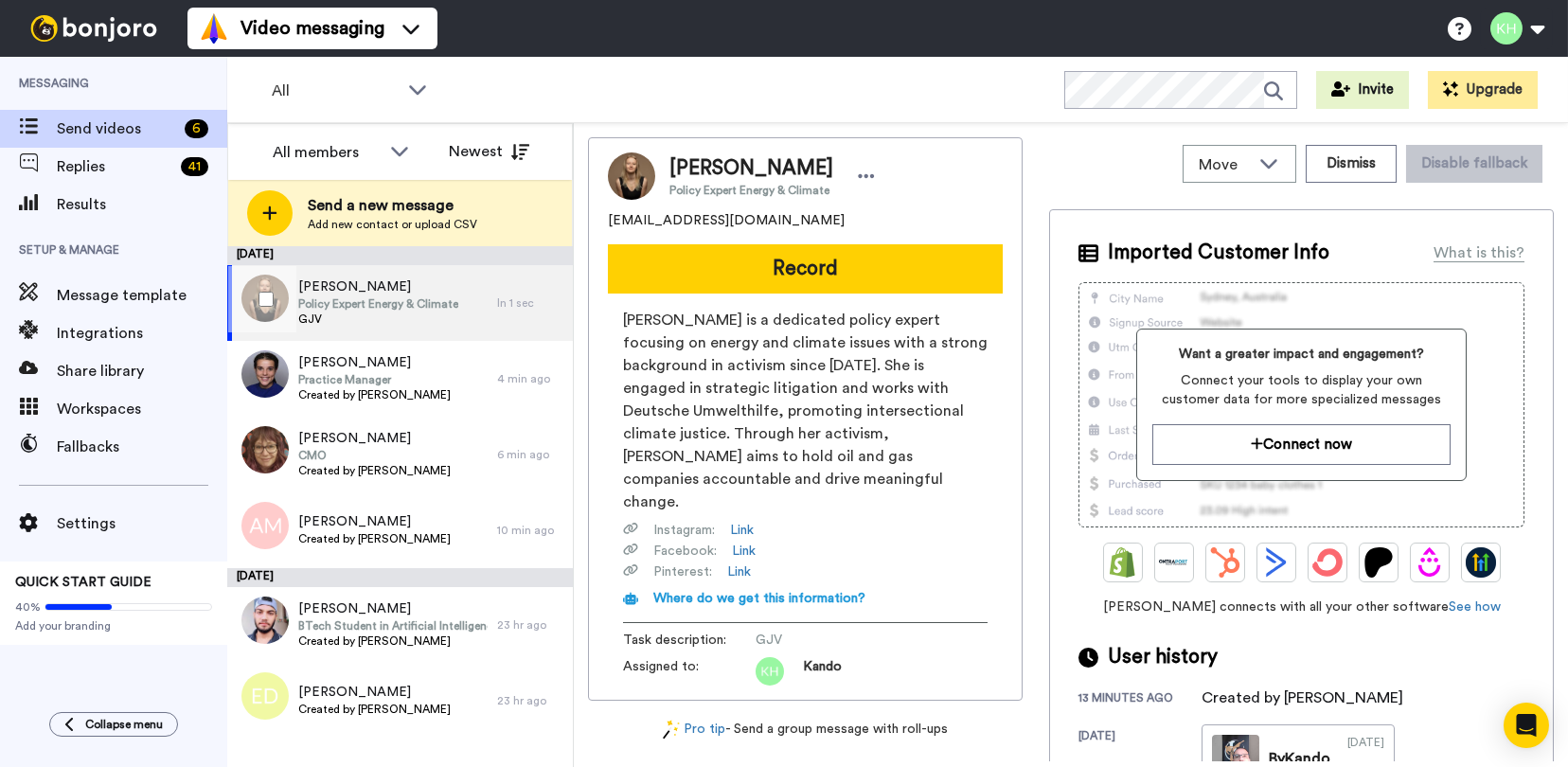
click at [356, 300] on span "Policy Expert Energy & Climate" at bounding box center [378, 303] width 160 height 15
click at [857, 389] on span "[PERSON_NAME] is a dedicated policy expert focusing on energy and climate issue…" at bounding box center [805, 410] width 365 height 204
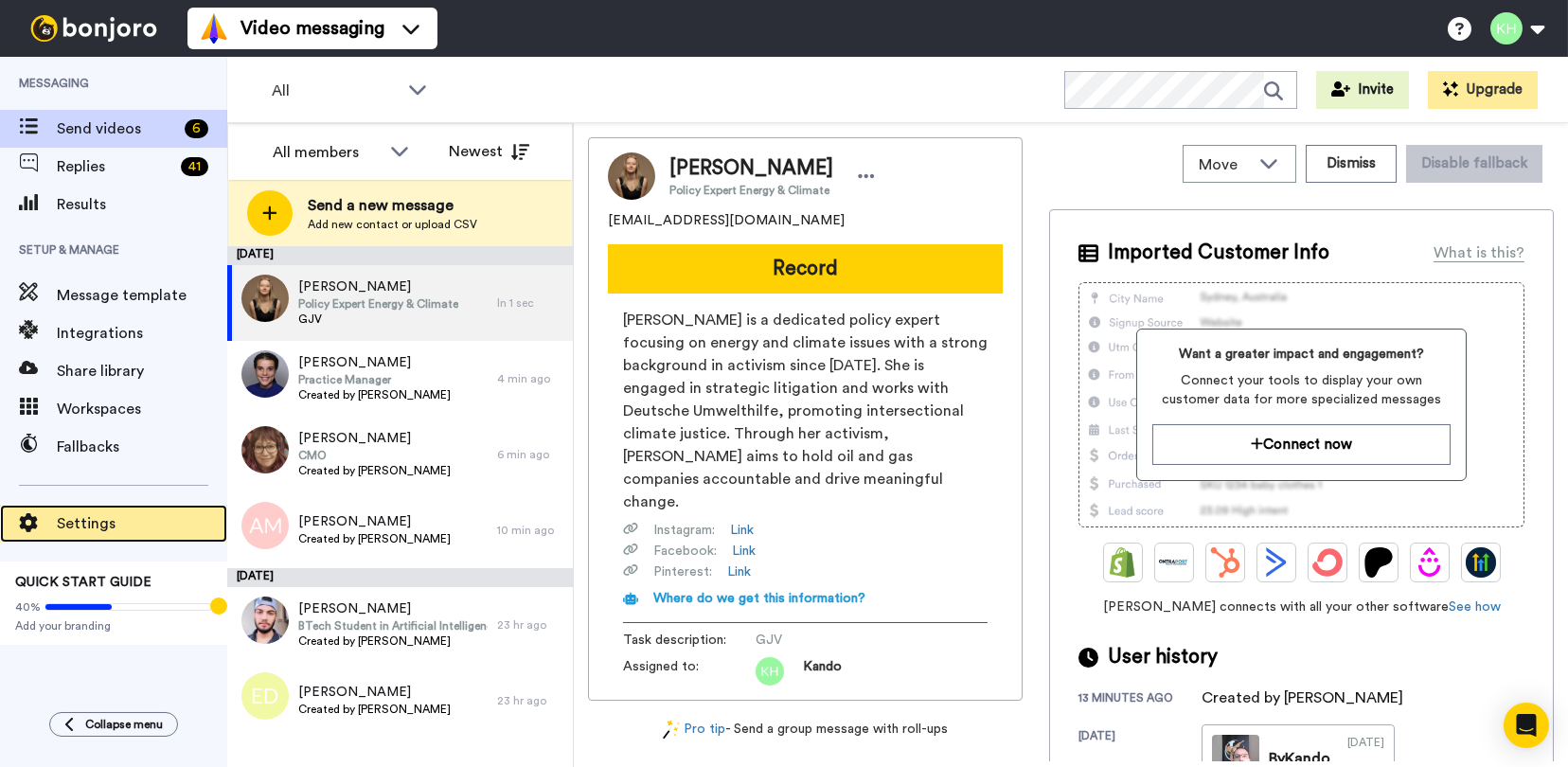
click at [61, 528] on span "Settings" at bounding box center [141, 523] width 170 height 23
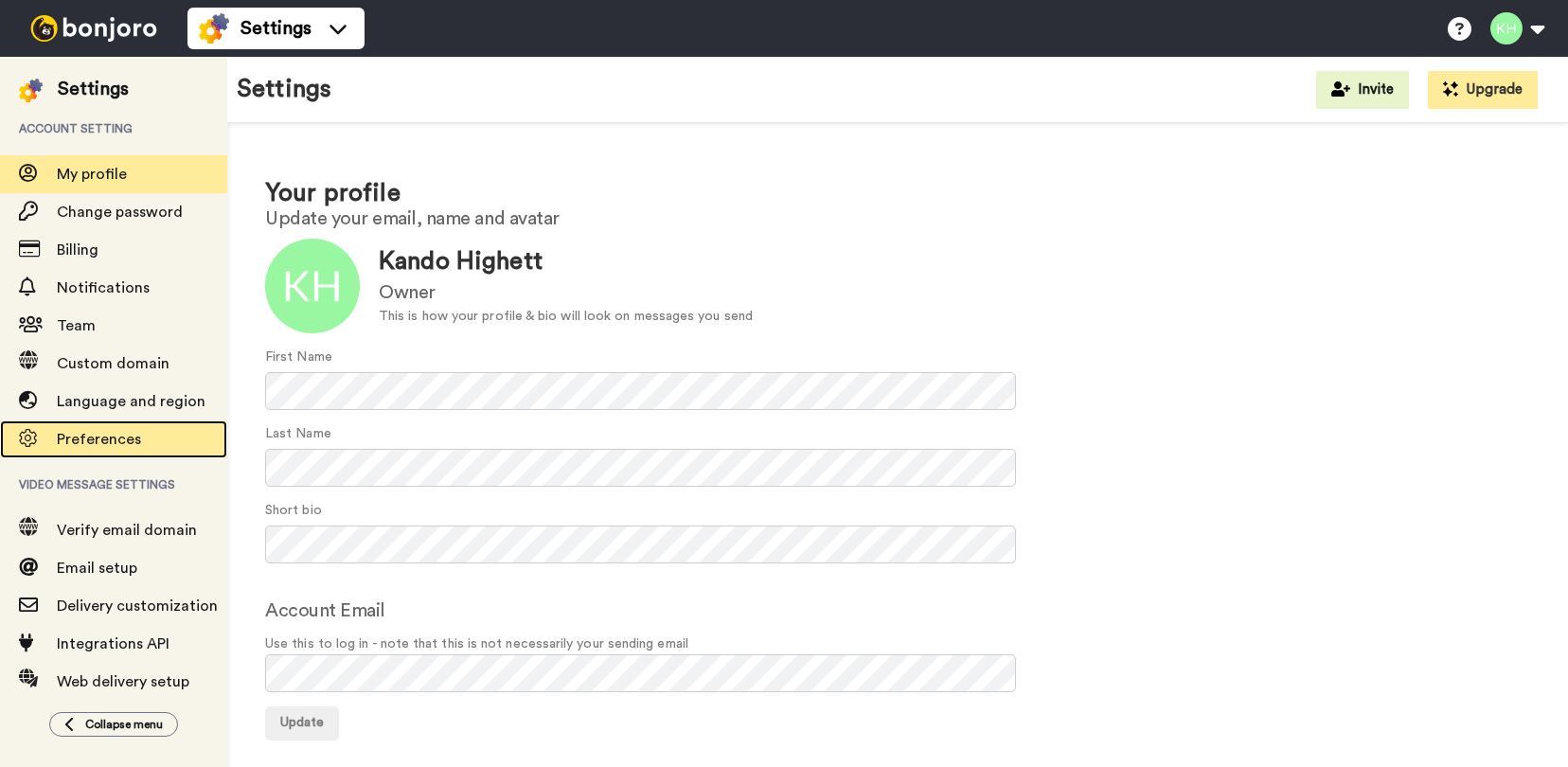
click at [60, 441] on span "Preferences" at bounding box center [99, 438] width 85 height 15
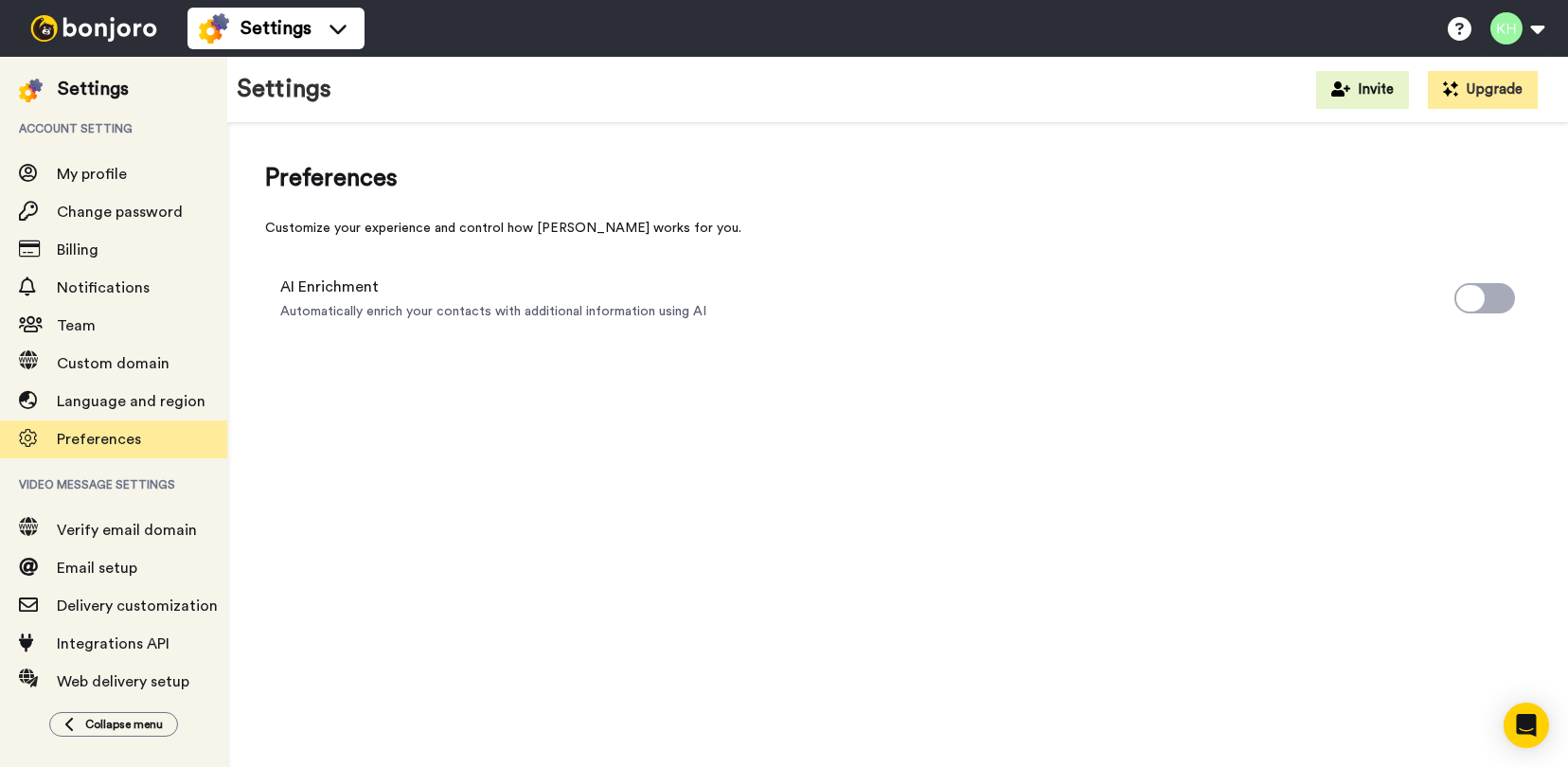
click at [509, 200] on div "Preferences Customize your experience and control how [PERSON_NAME] works for y…" at bounding box center [897, 249] width 1264 height 175
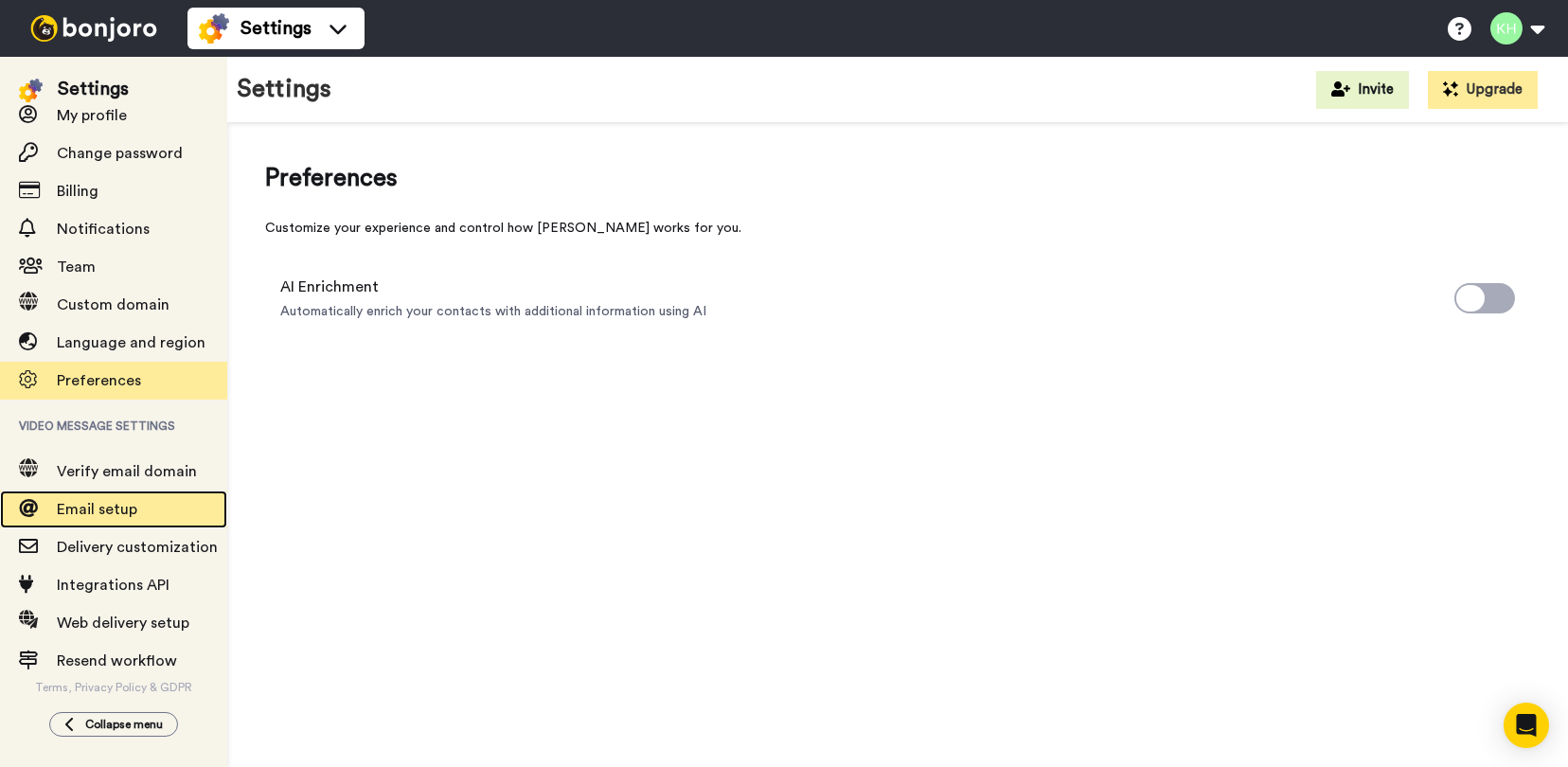
click at [144, 511] on span "Email setup" at bounding box center [141, 509] width 170 height 23
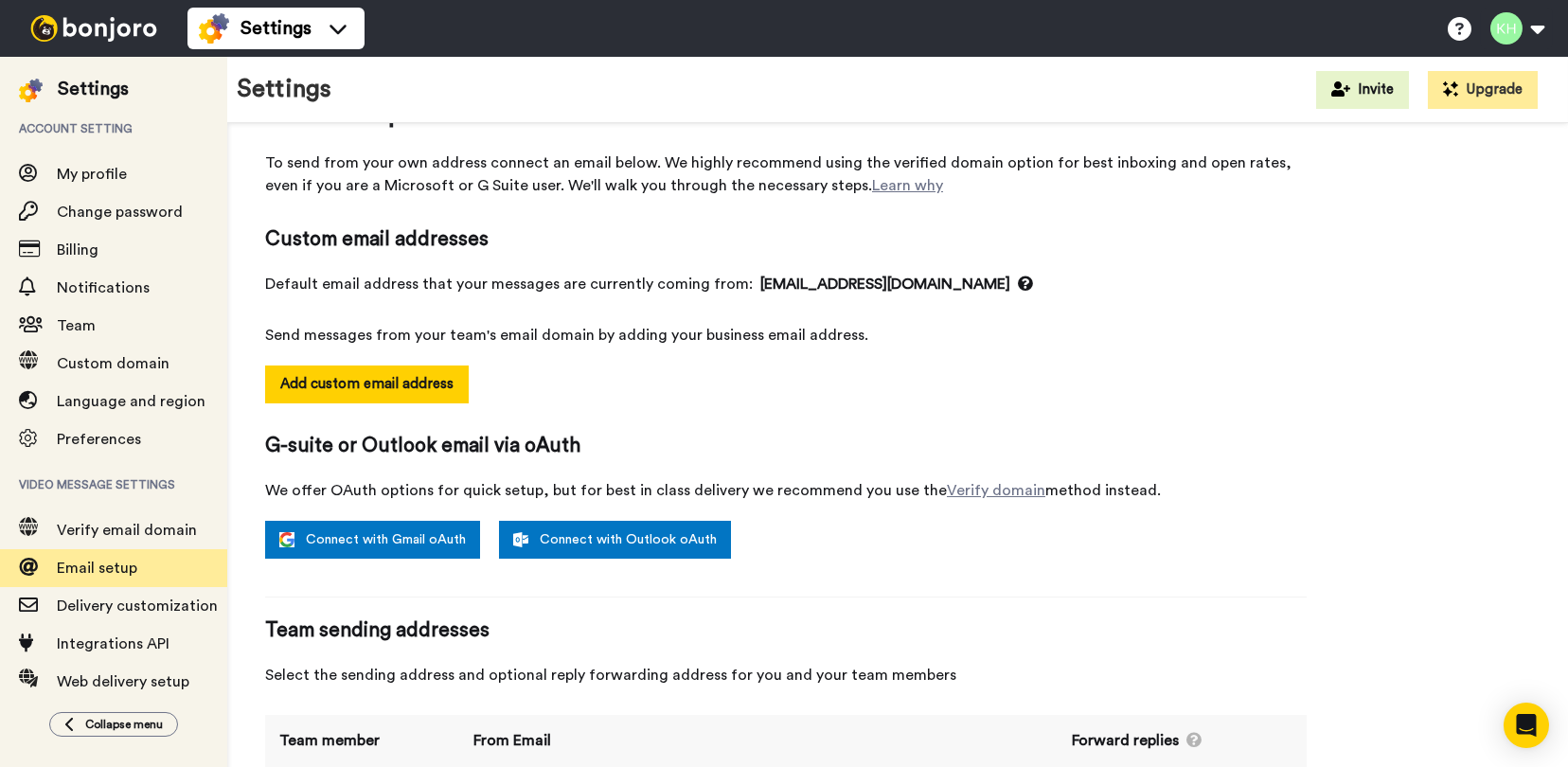
scroll to position [162, 0]
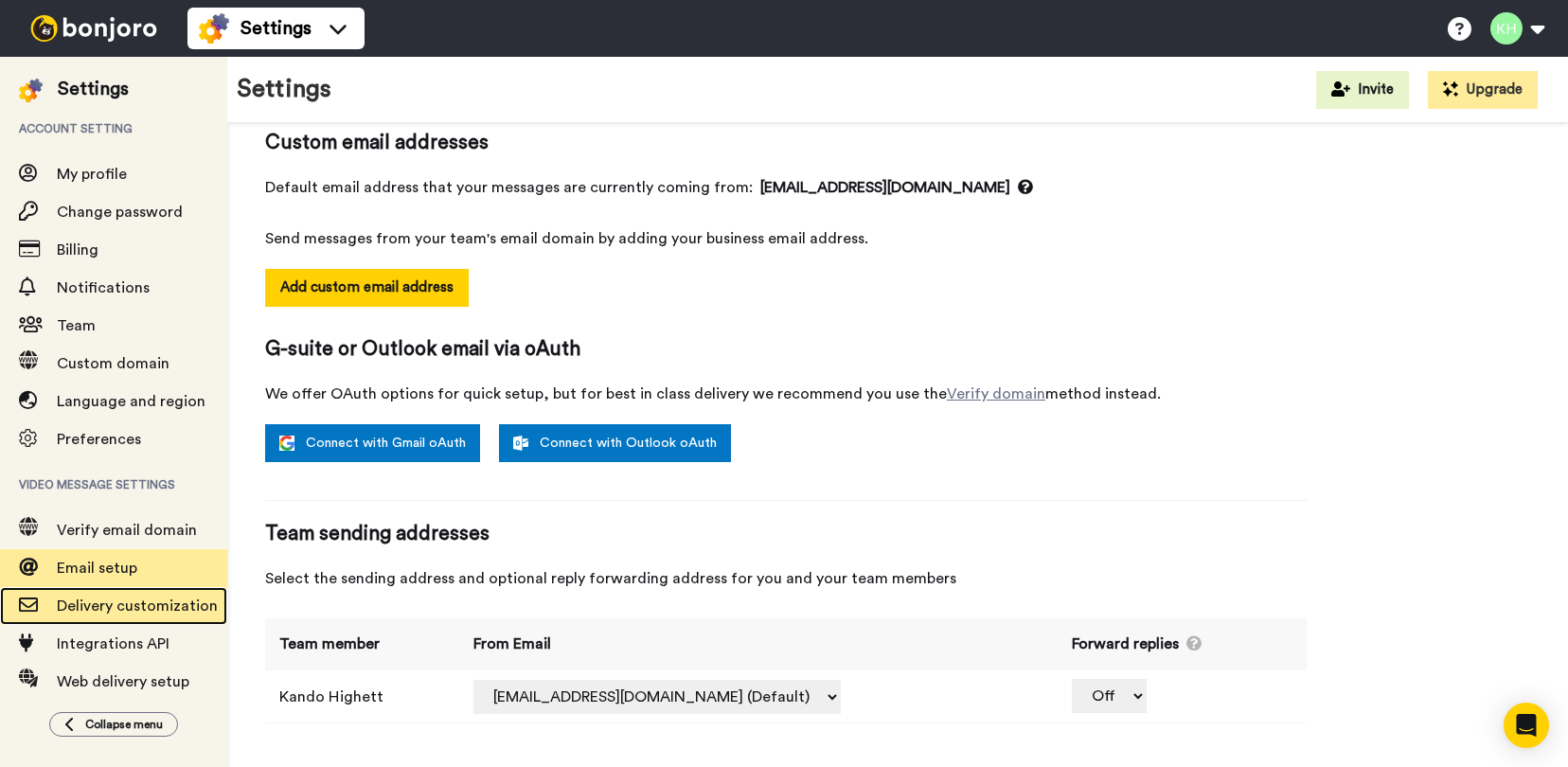
click at [119, 614] on span "Delivery customization" at bounding box center [141, 606] width 170 height 23
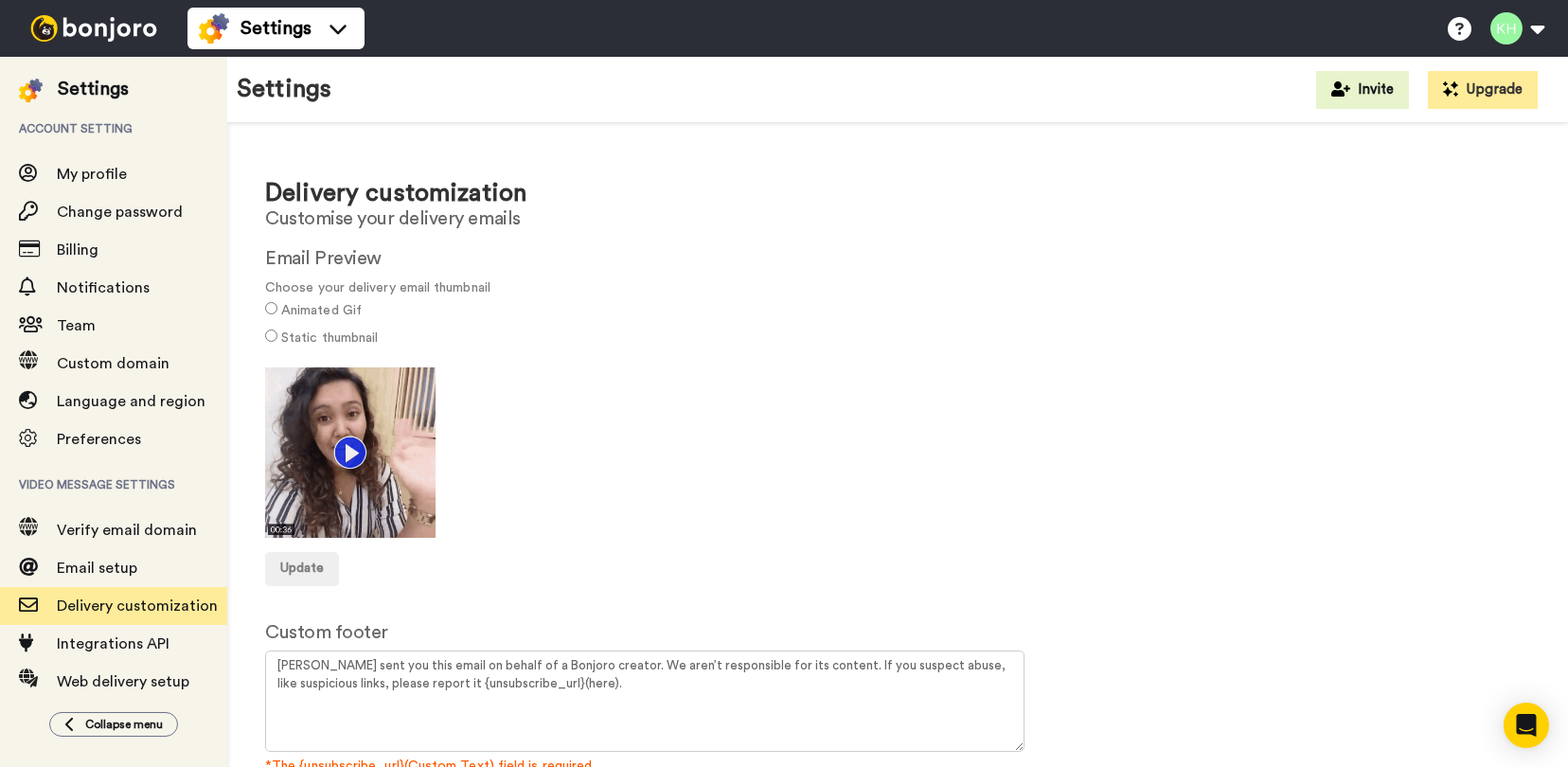
scroll to position [83, 0]
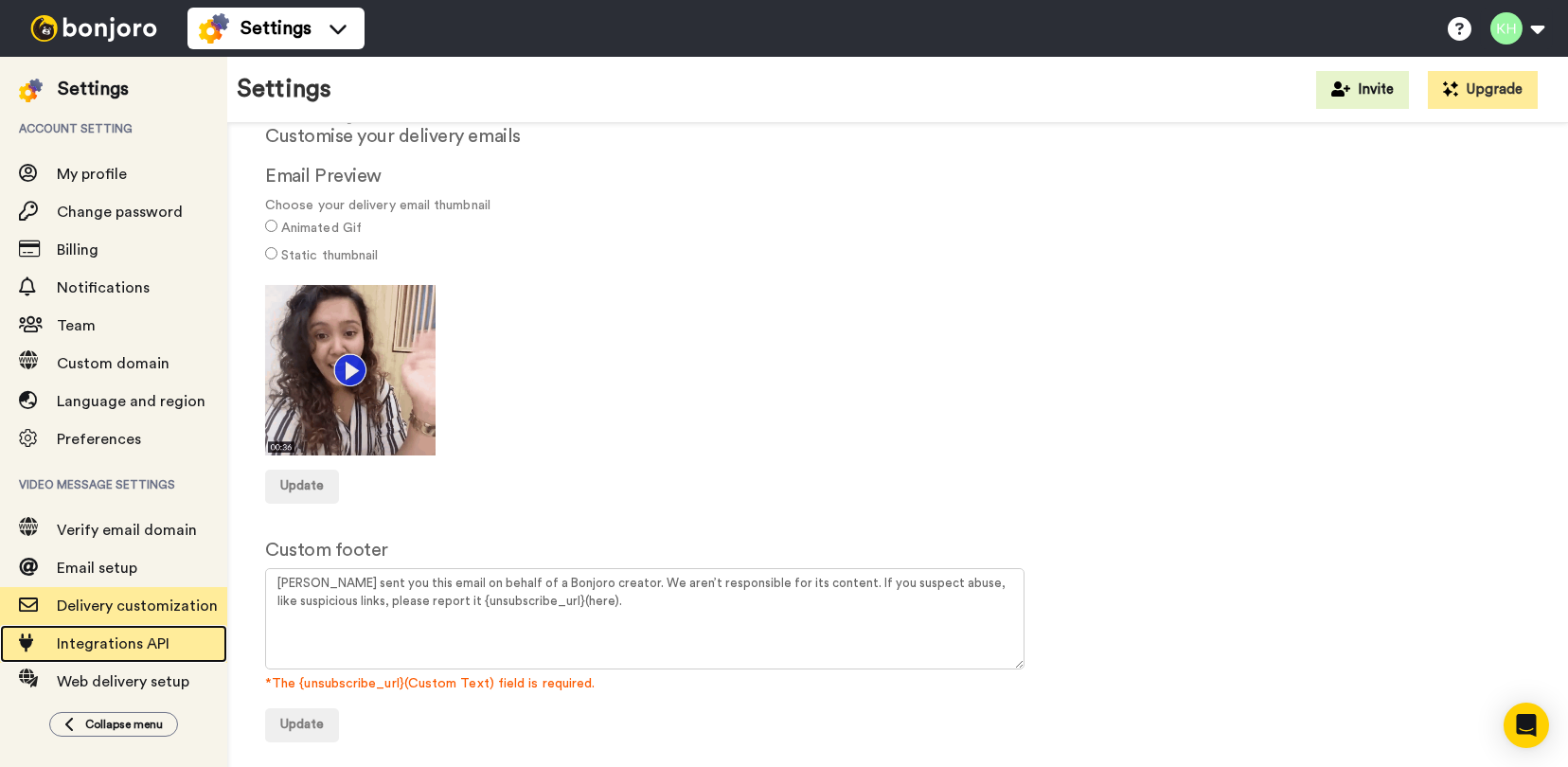
click at [105, 651] on span "Integrations API" at bounding box center [141, 643] width 170 height 23
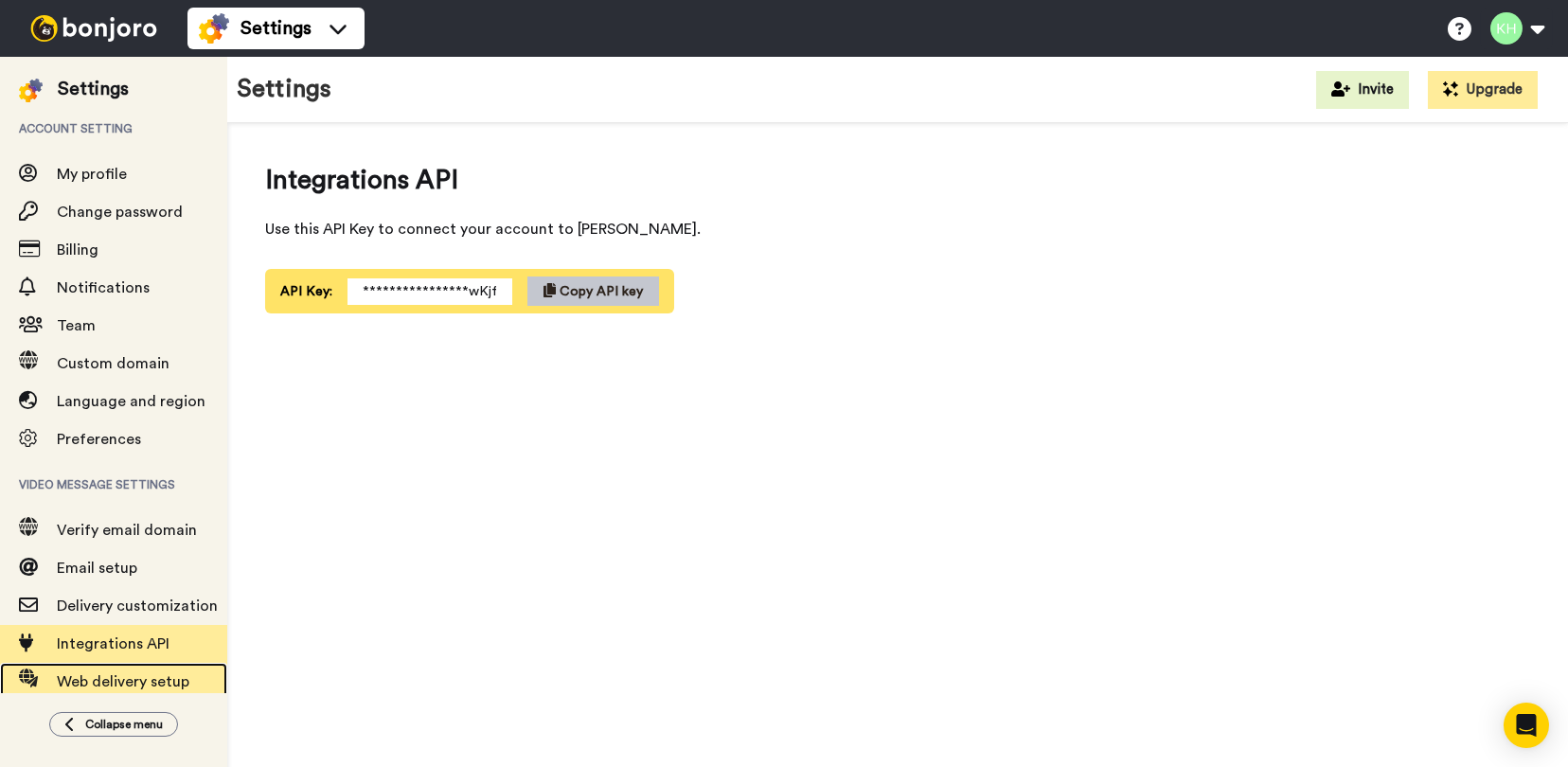
click at [132, 686] on span "Web delivery setup" at bounding box center [123, 681] width 132 height 15
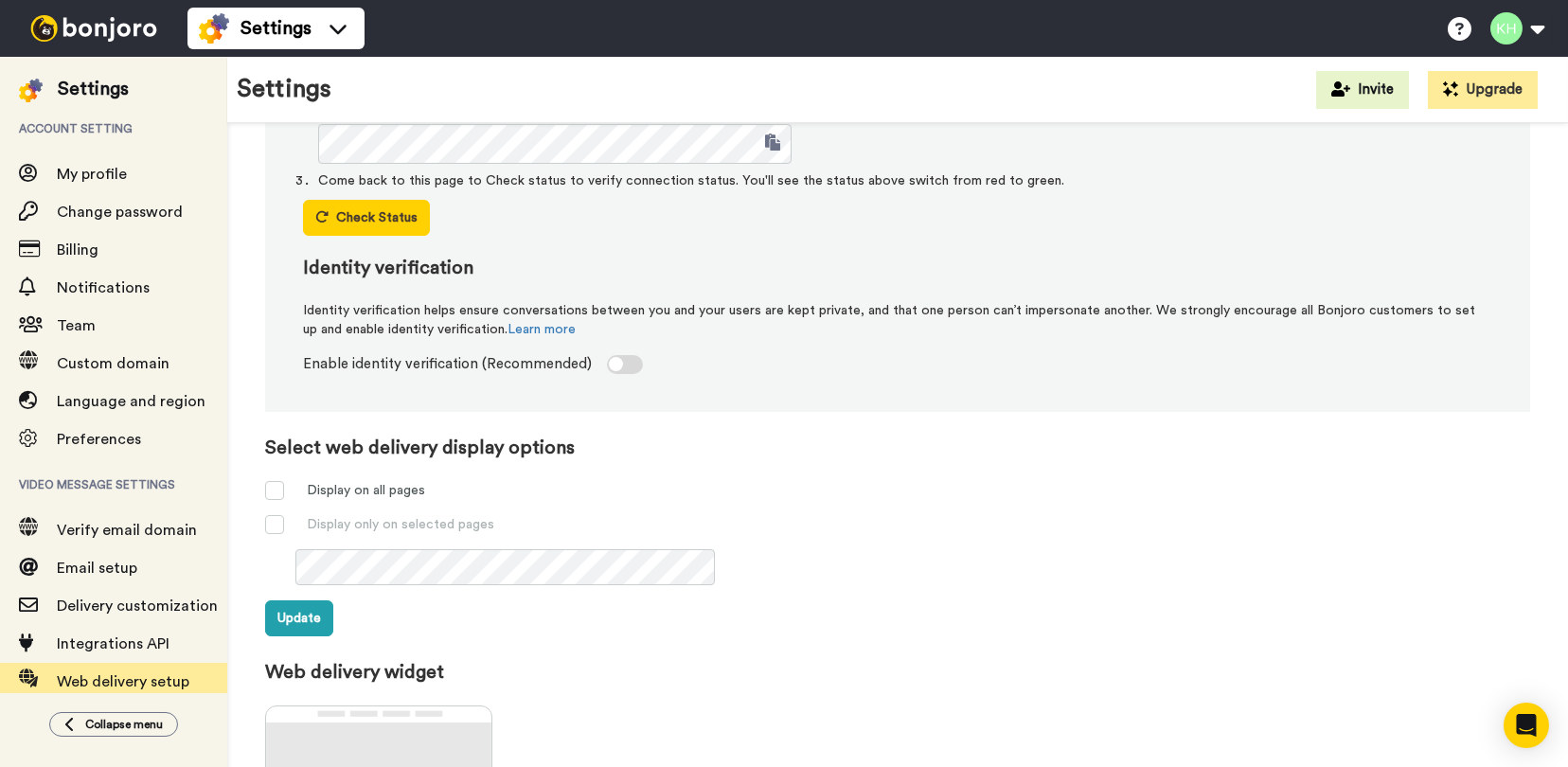
scroll to position [473, 0]
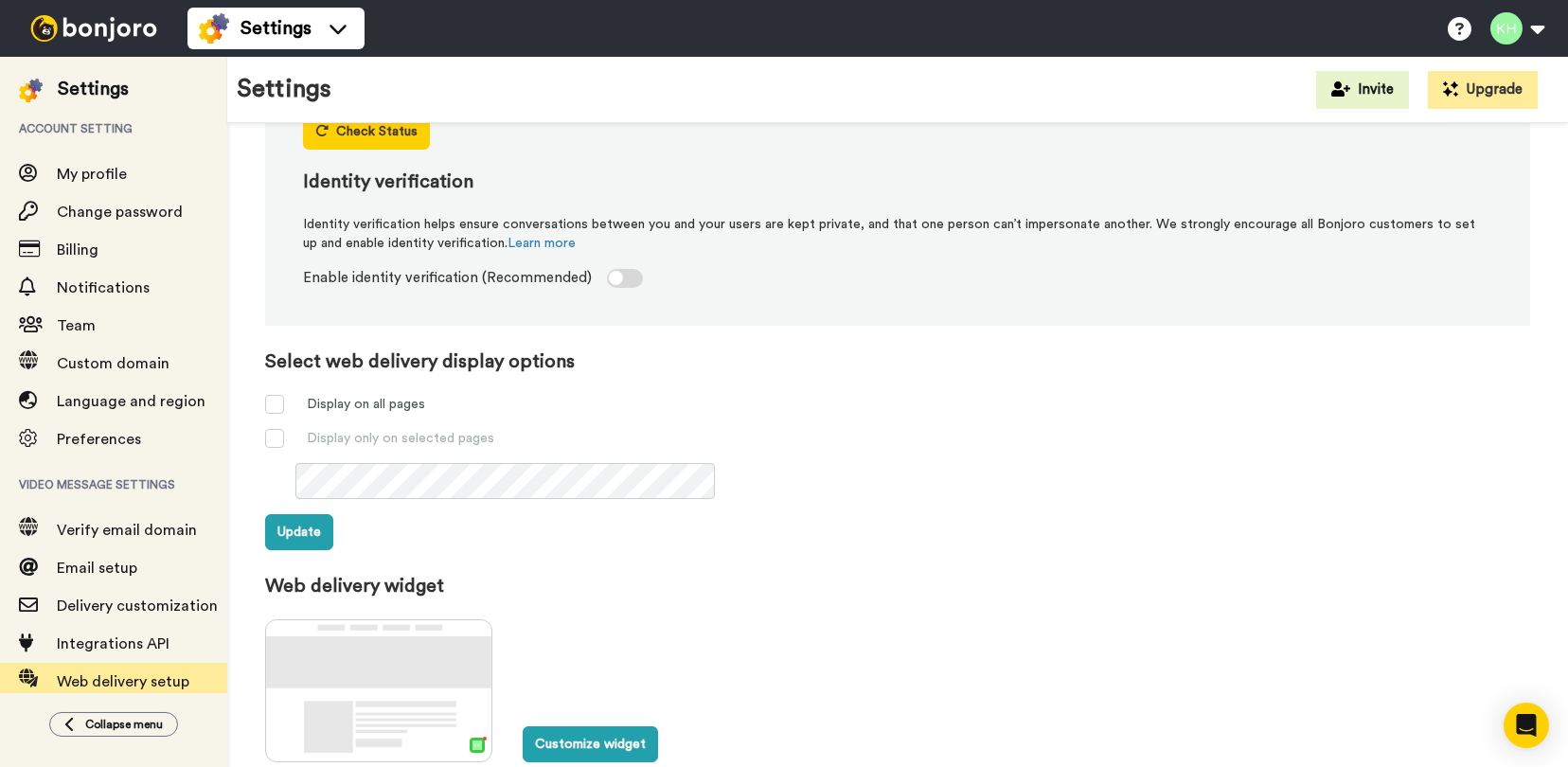
click at [124, 25] on img at bounding box center [94, 28] width 142 height 27
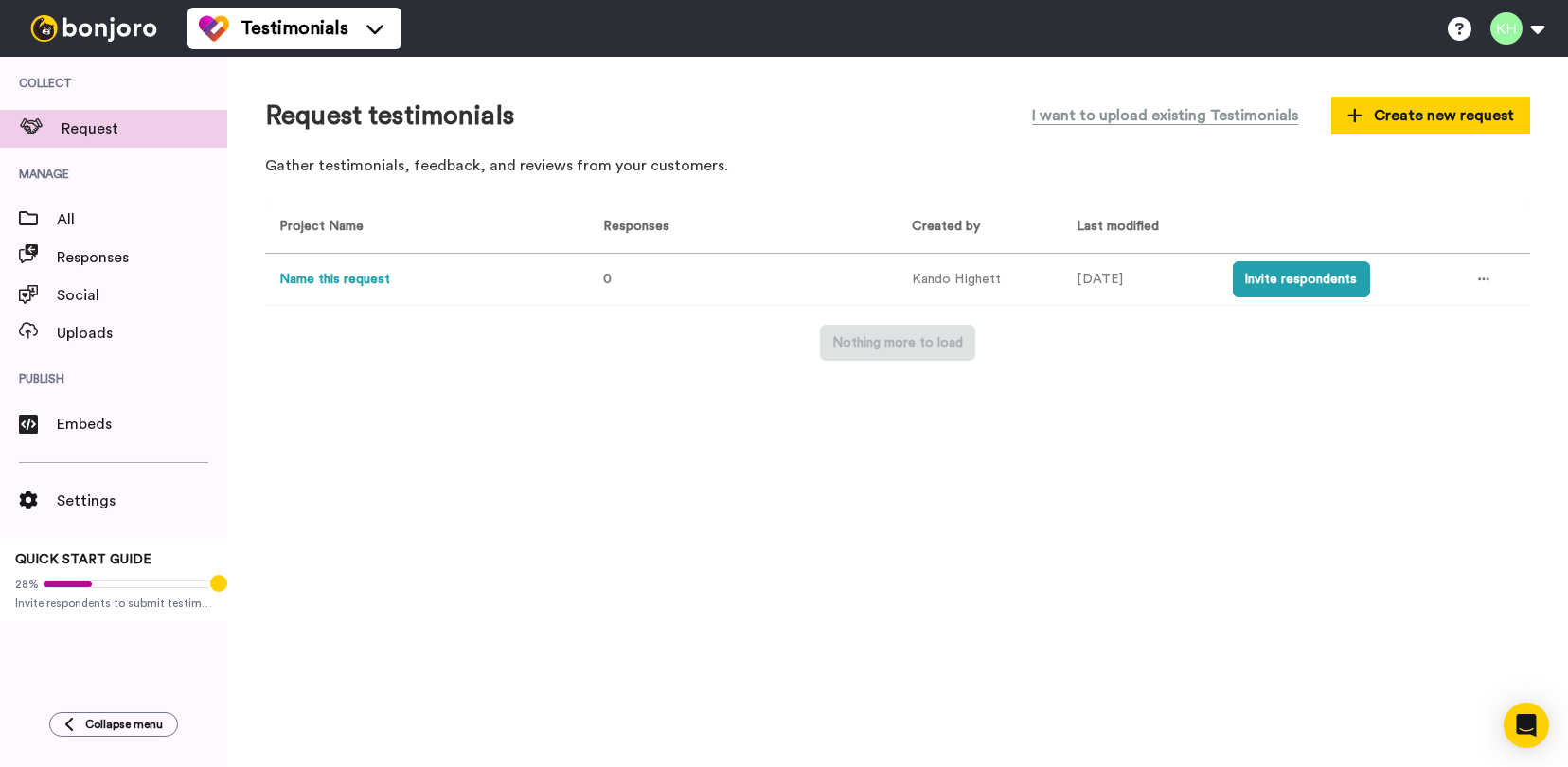
click at [125, 21] on img at bounding box center [94, 28] width 142 height 27
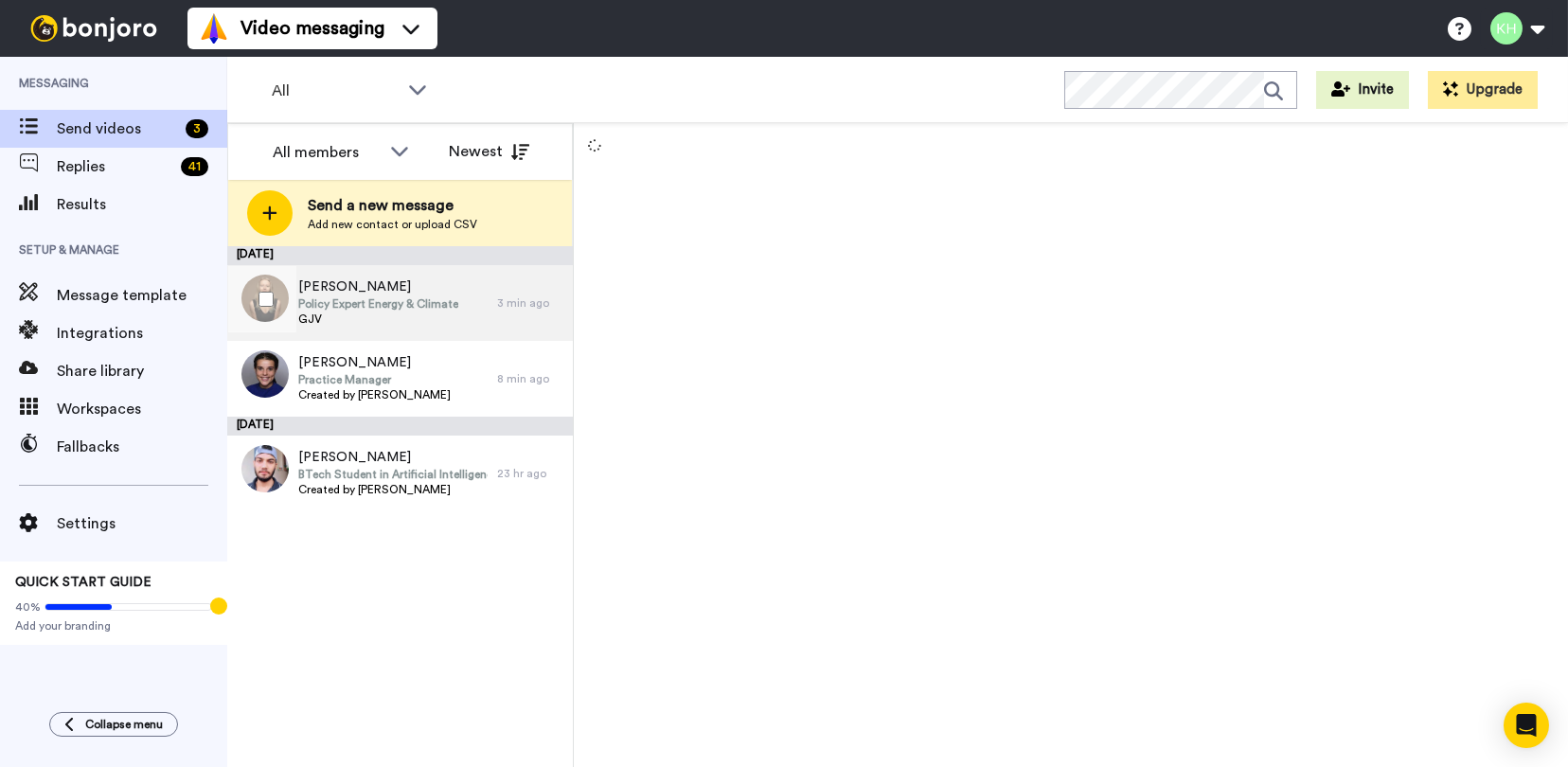
click at [461, 314] on div "[PERSON_NAME] Policy Expert Energy & Climate GJV" at bounding box center [362, 303] width 270 height 76
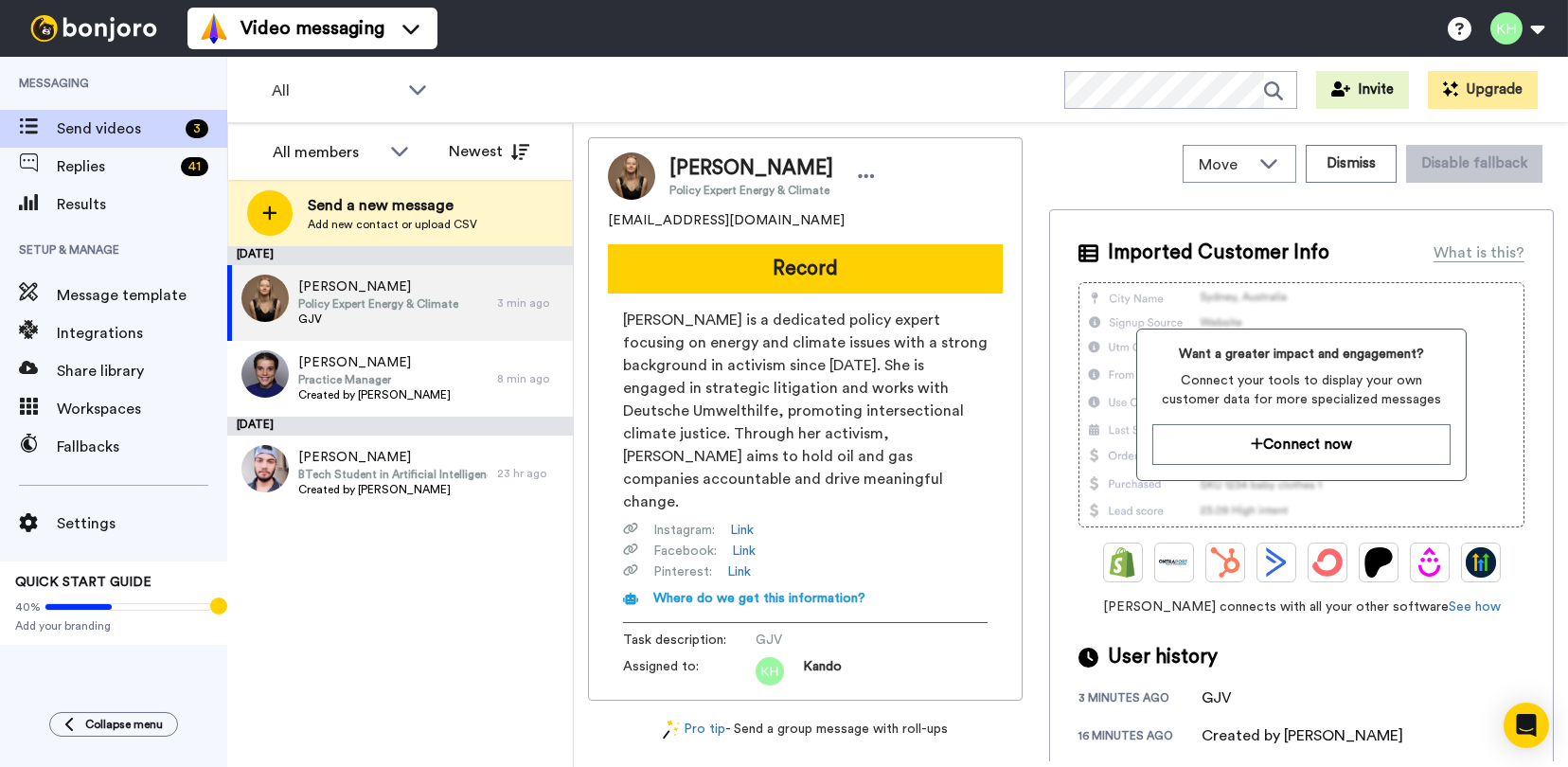
drag, startPoint x: 1533, startPoint y: 732, endPoint x: 1452, endPoint y: 698, distance: 87.8
click at [1532, 732] on icon "Open Intercom Messenger" at bounding box center [1526, 724] width 20 height 23
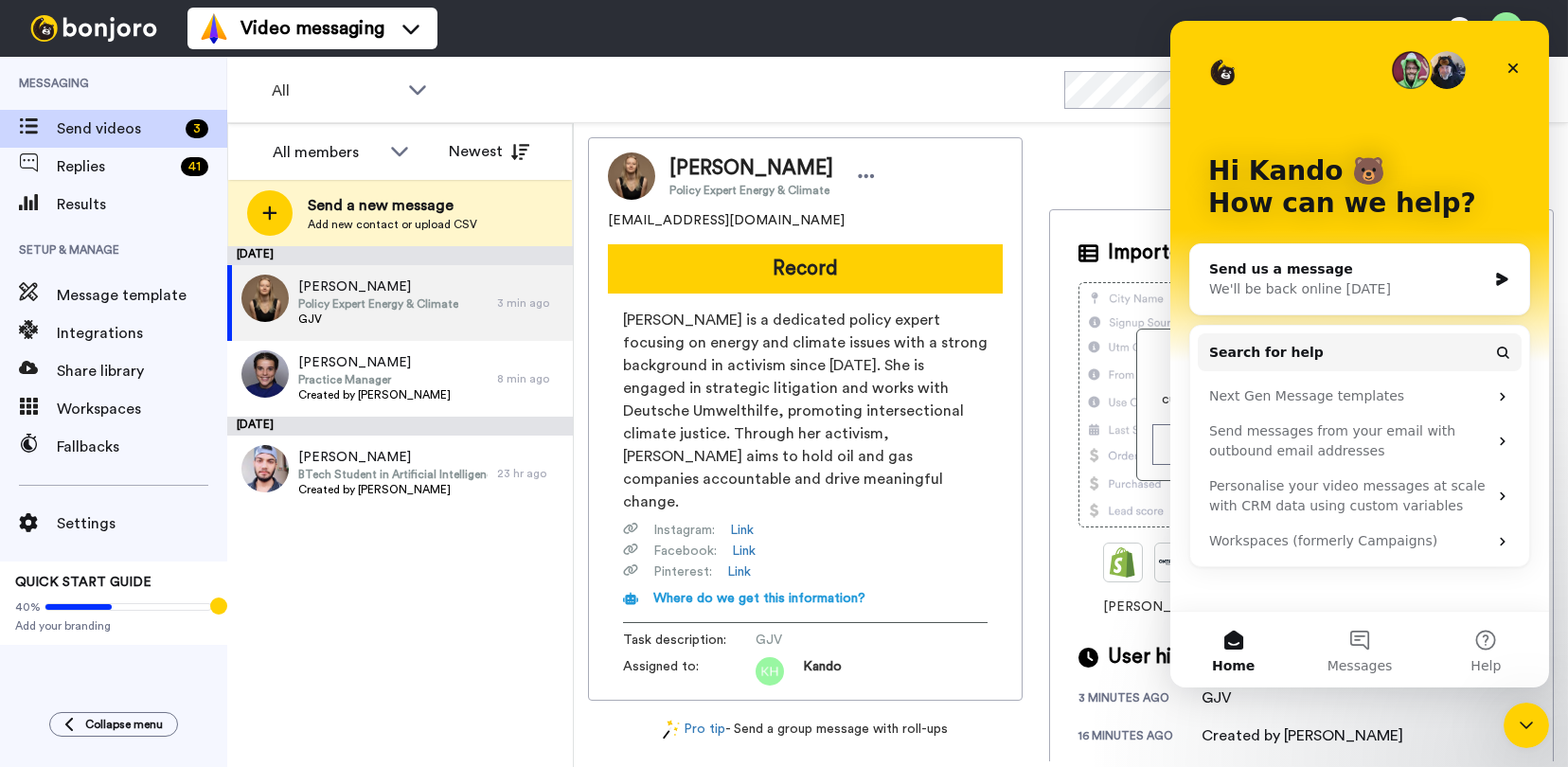
click at [1288, 281] on div "We'll be back online [DATE]" at bounding box center [1346, 289] width 277 height 20
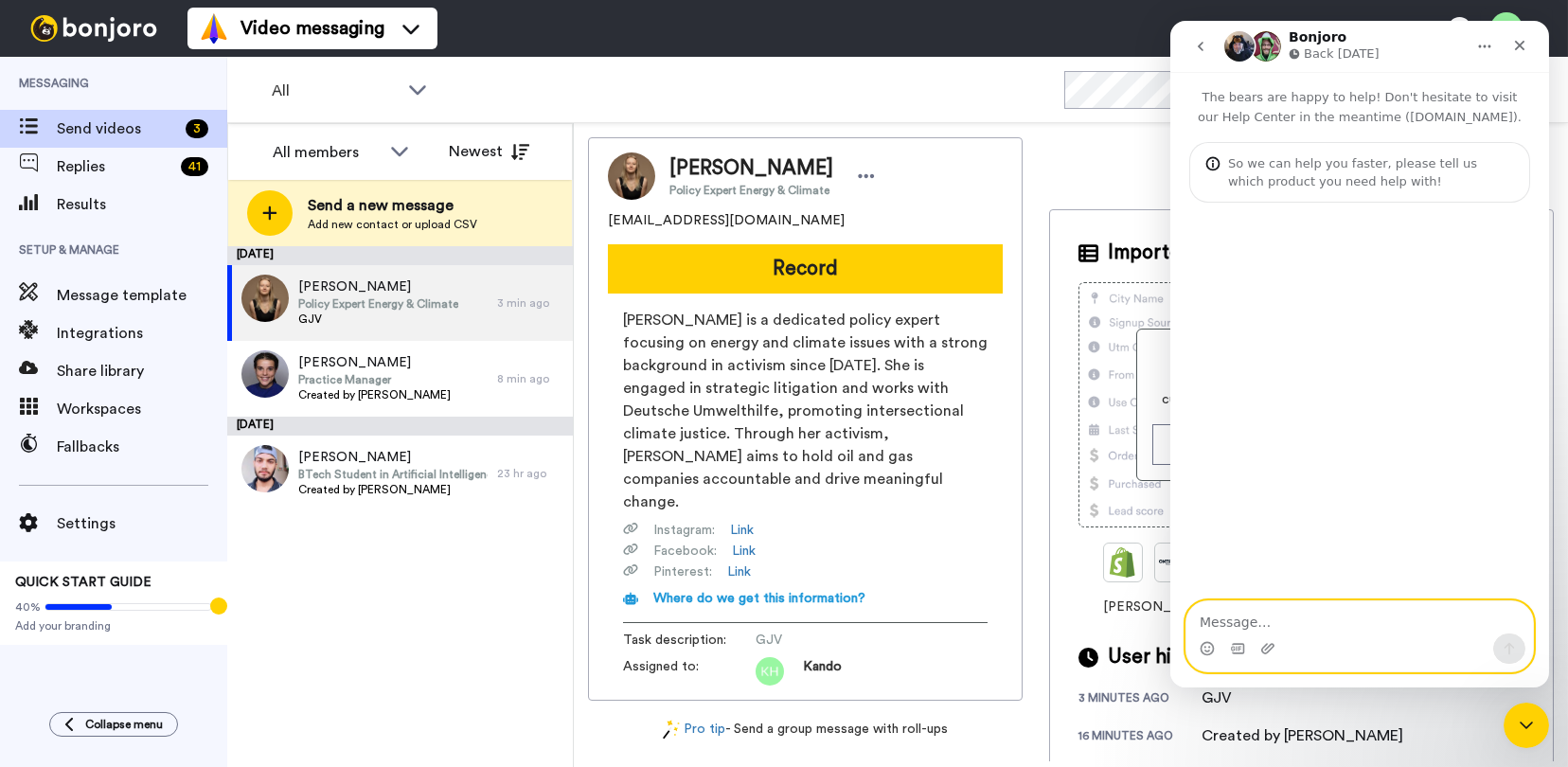
click at [1263, 619] on textarea "Message…" at bounding box center [1359, 617] width 347 height 32
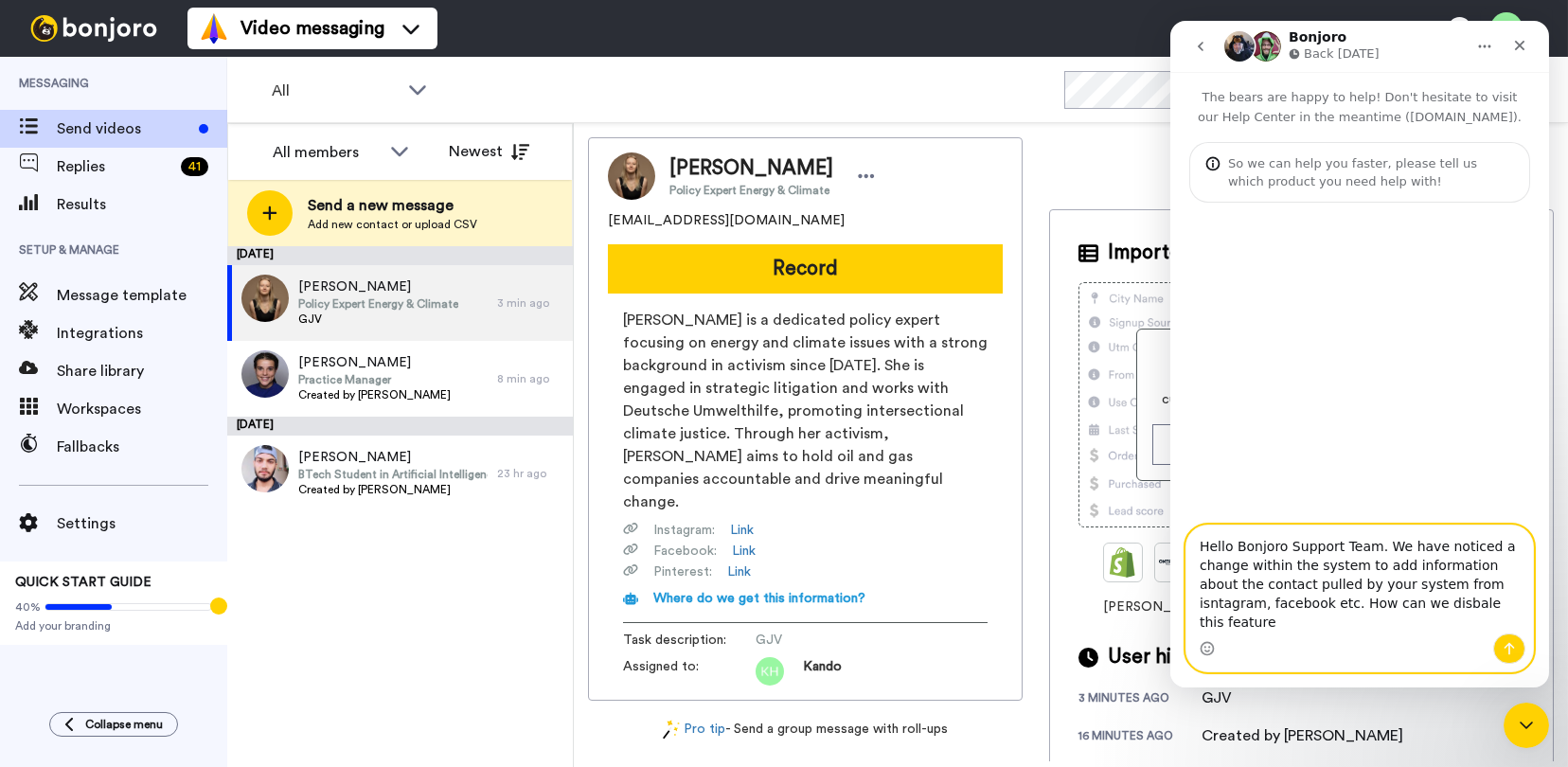
type textarea "Hello Bonjoro Support Team. We have noticed a change within the system to add i…"
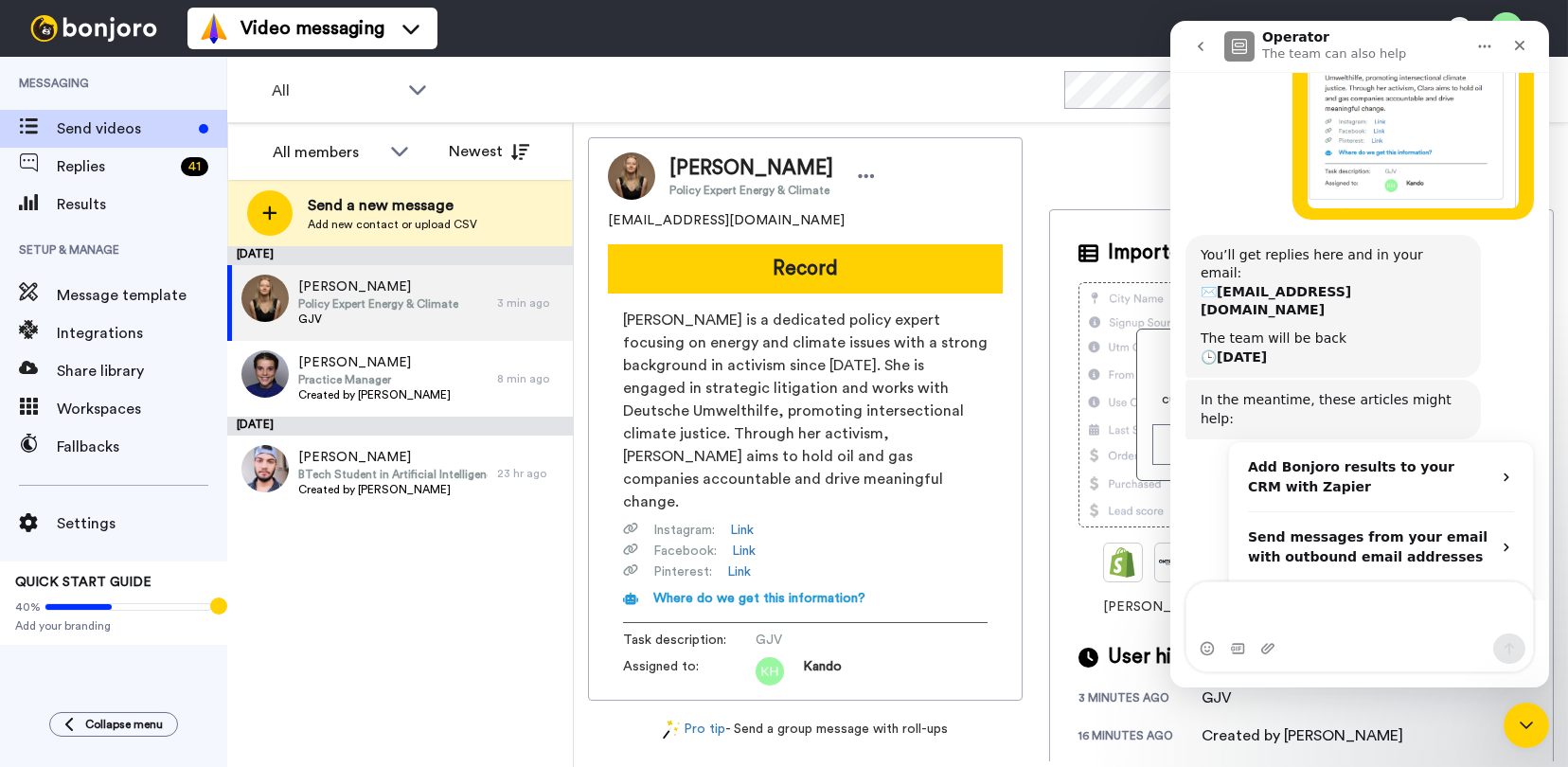
scroll to position [461, 0]
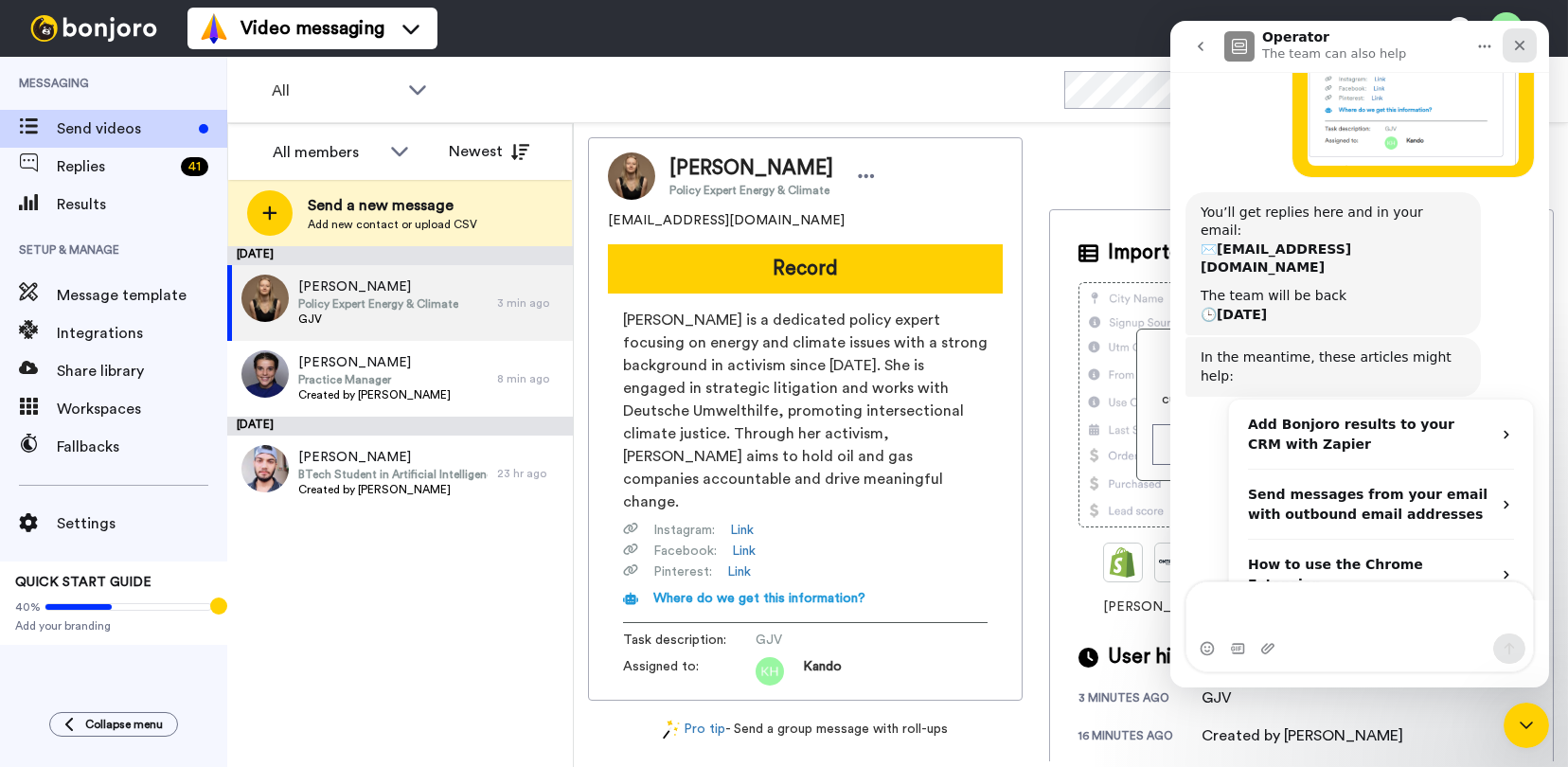
click at [1522, 46] on icon "Close" at bounding box center [1518, 45] width 15 height 15
